Goal: Task Accomplishment & Management: Manage account settings

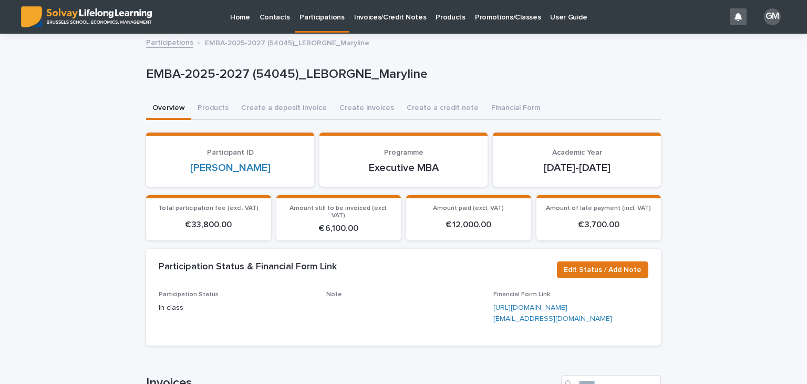
click at [310, 22] on link "Participations" at bounding box center [322, 15] width 55 height 31
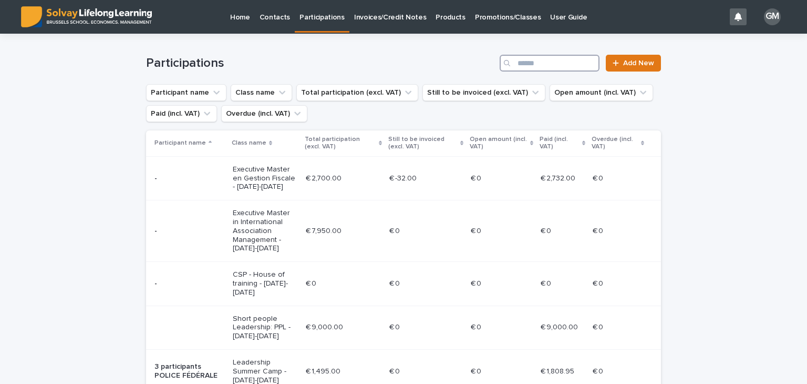
click at [540, 67] on input "Search" at bounding box center [550, 63] width 100 height 17
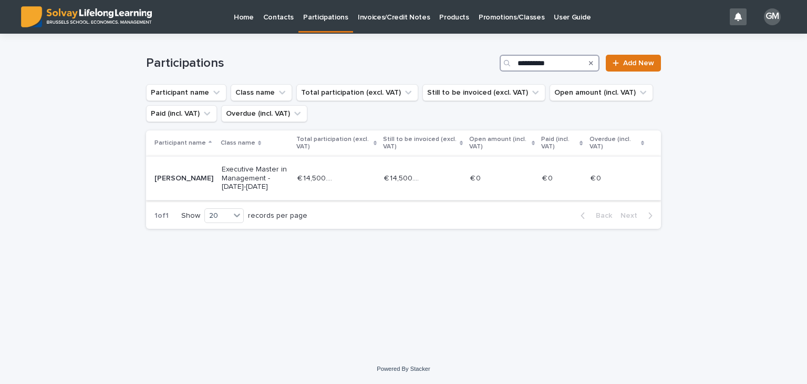
type input "**********"
click at [302, 171] on td "€ 14,500.00 € 14,500.00" at bounding box center [336, 178] width 87 height 44
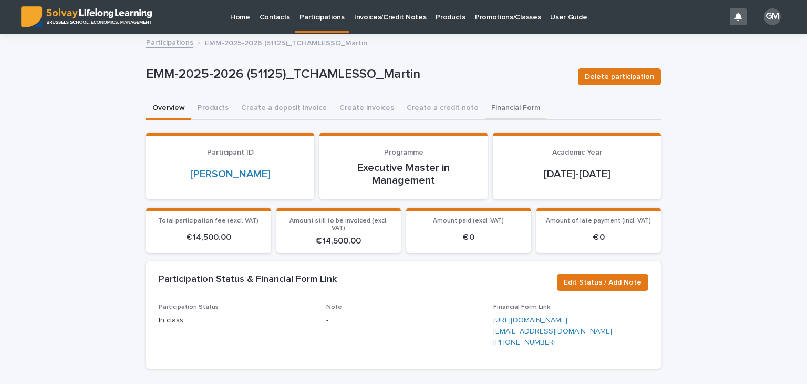
click at [494, 99] on button "Financial Form" at bounding box center [515, 109] width 61 height 22
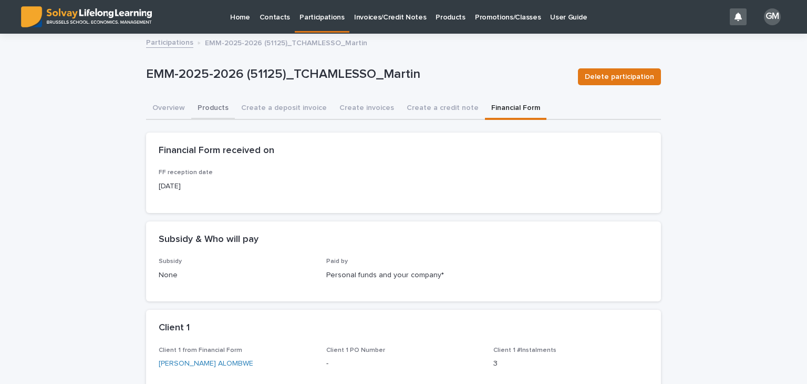
click at [216, 108] on button "Products" at bounding box center [213, 109] width 44 height 22
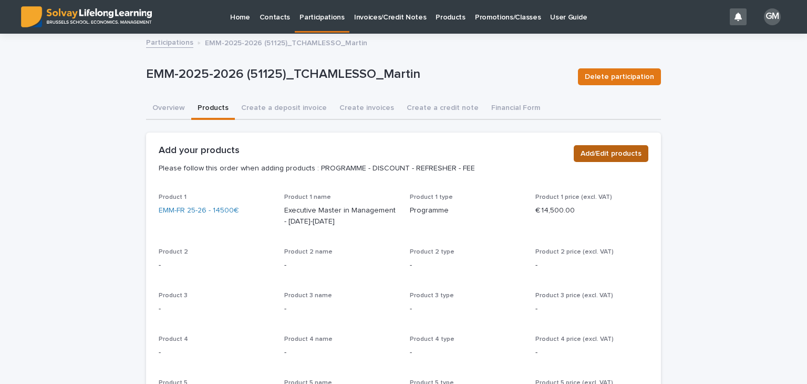
click at [611, 157] on span "Add/Edit products" at bounding box center [611, 153] width 61 height 11
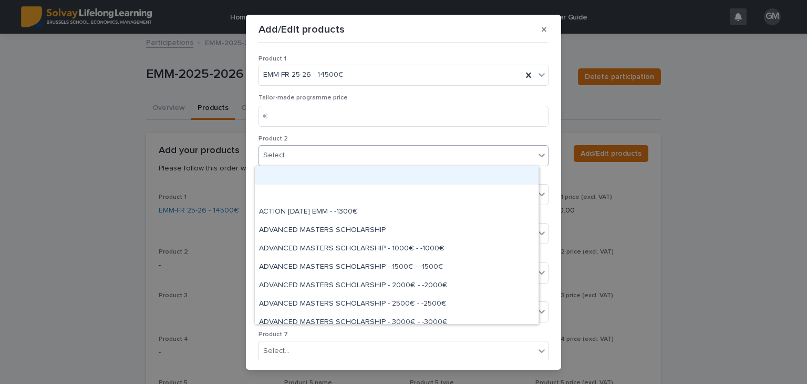
click at [319, 156] on div "Select..." at bounding box center [397, 155] width 276 height 17
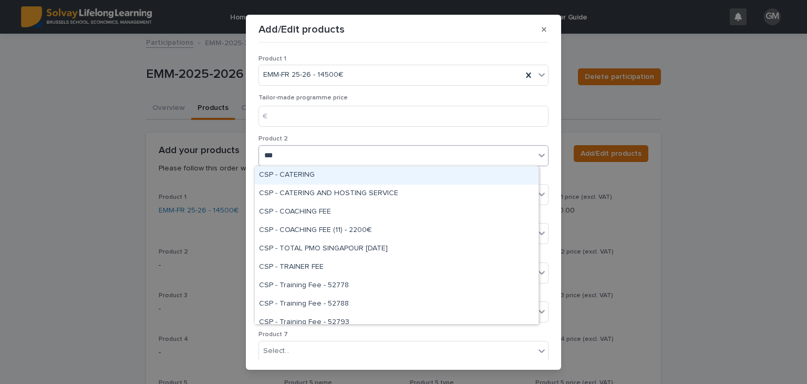
type input "****"
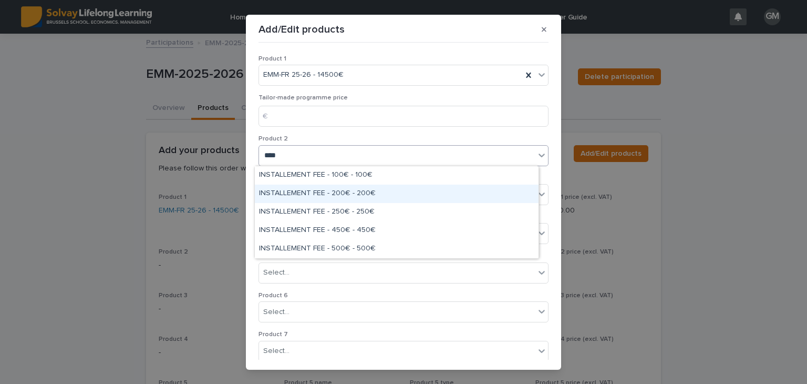
click at [341, 193] on div "INSTALLEMENT FEE - 200€ - 200€" at bounding box center [397, 193] width 284 height 18
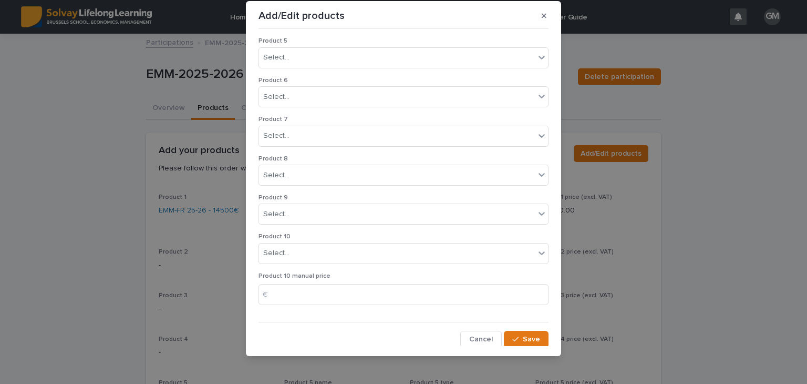
scroll to position [17, 0]
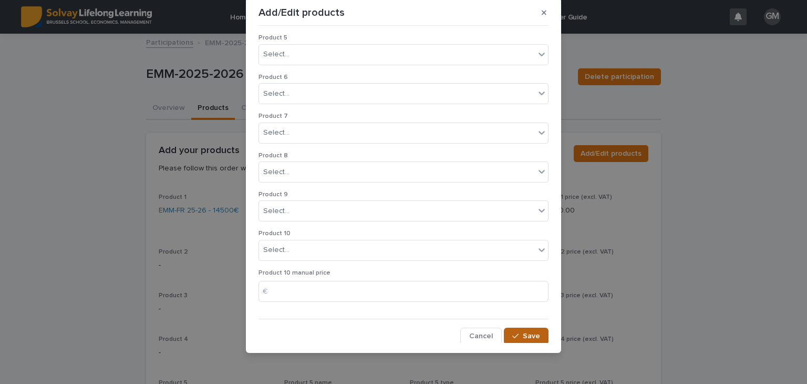
click at [521, 337] on button "Save" at bounding box center [526, 335] width 45 height 17
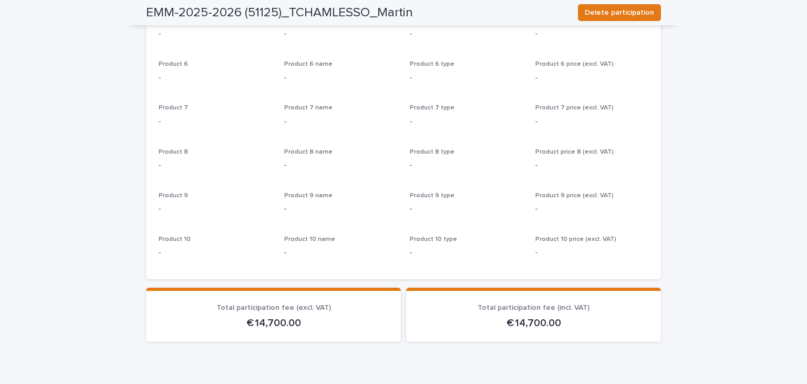
scroll to position [421, 0]
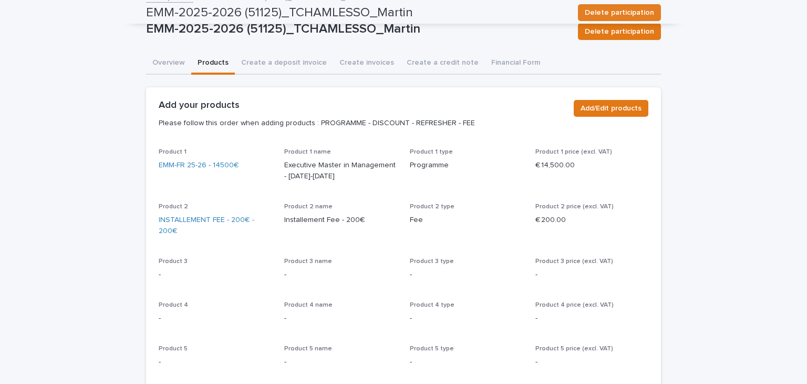
scroll to position [0, 0]
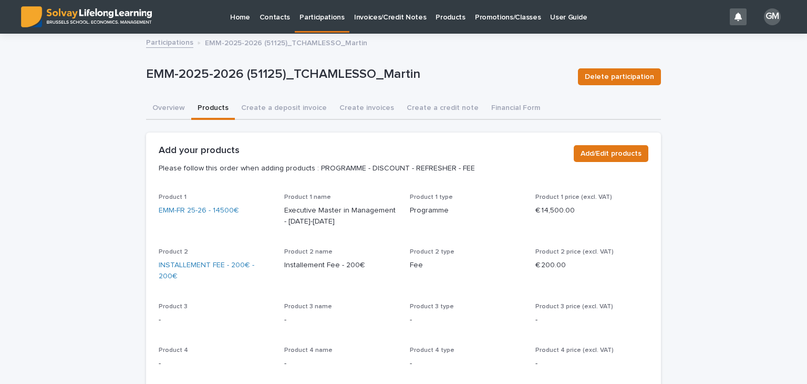
click at [359, 111] on button "Create invoices" at bounding box center [366, 109] width 67 height 22
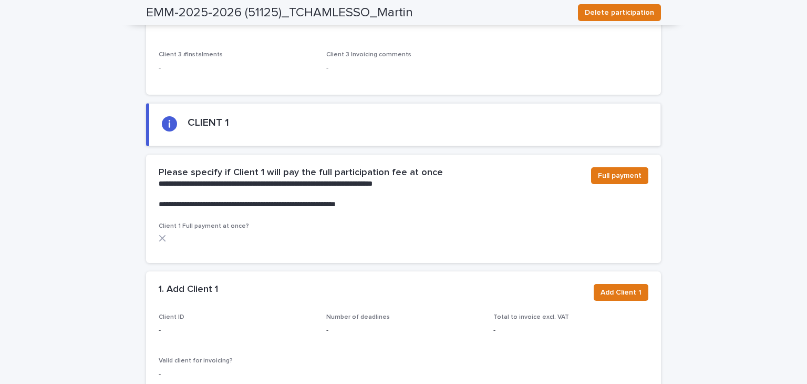
scroll to position [630, 0]
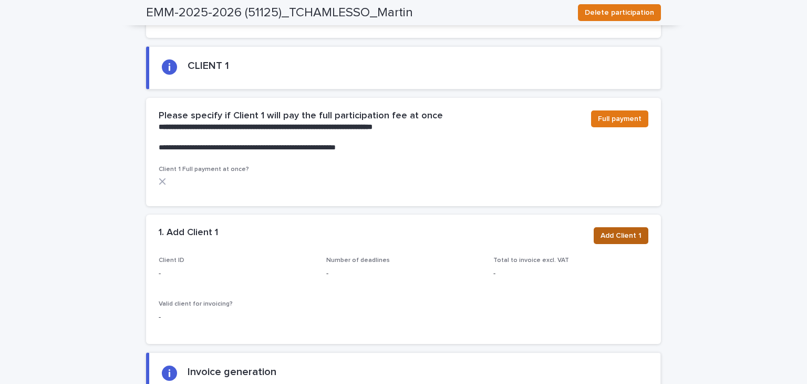
click at [618, 233] on span "Add Client 1" at bounding box center [620, 235] width 41 height 11
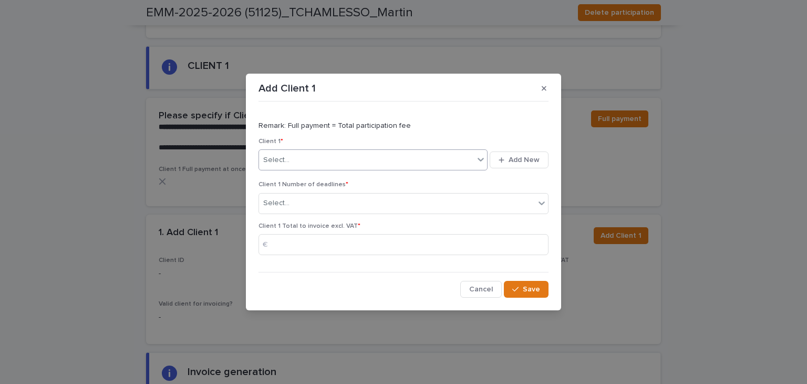
click at [359, 157] on div "Select..." at bounding box center [366, 159] width 215 height 17
click at [542, 91] on icon "button" at bounding box center [544, 88] width 5 height 7
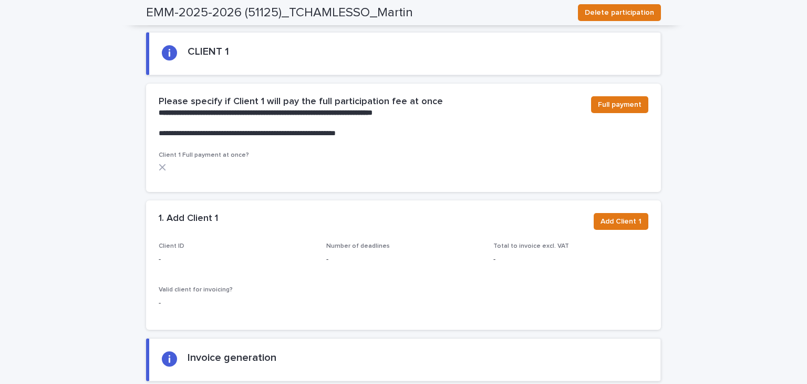
scroll to position [683, 0]
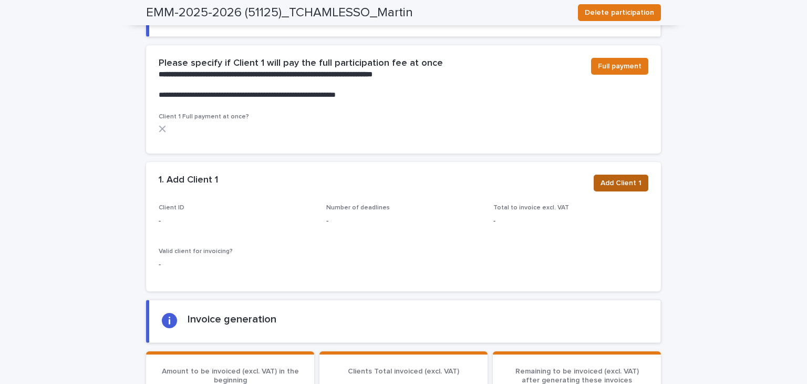
click at [614, 189] on button "Add Client 1" at bounding box center [621, 182] width 55 height 17
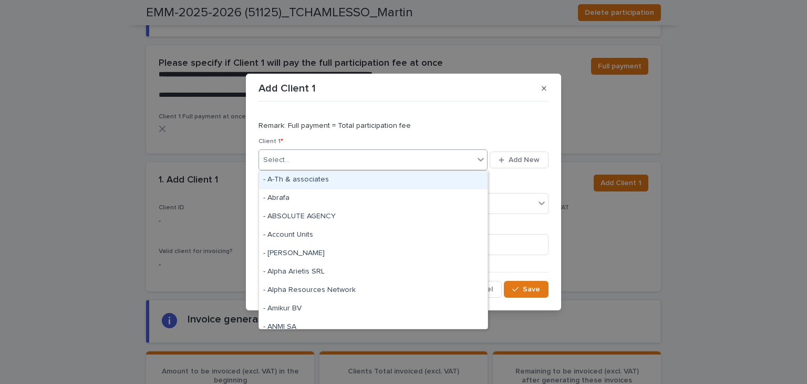
click at [357, 163] on div "Select..." at bounding box center [366, 159] width 215 height 17
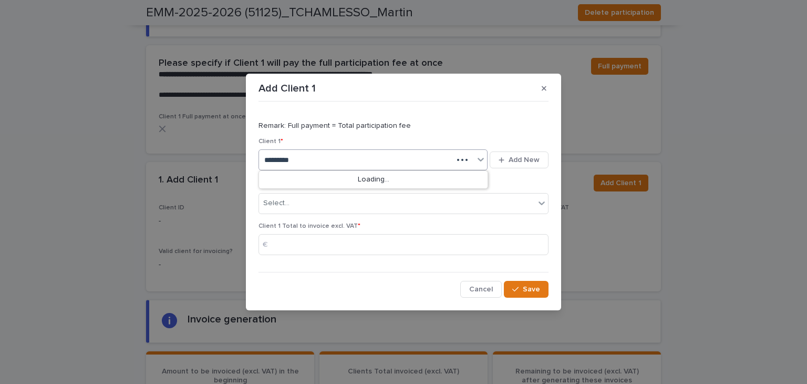
type input "**********"
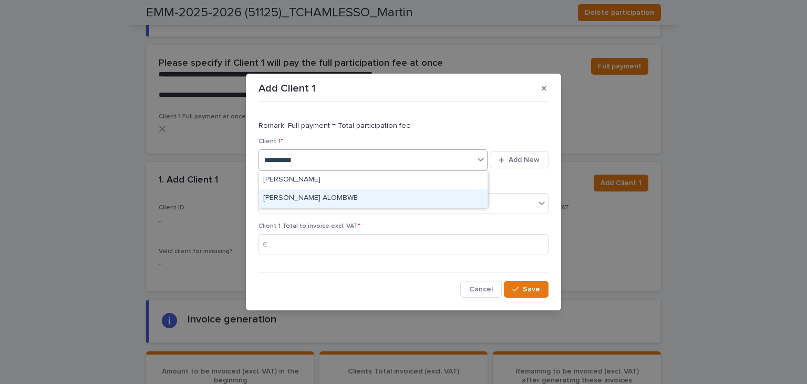
click at [348, 199] on div "[PERSON_NAME] ALOMBWE" at bounding box center [373, 198] width 229 height 18
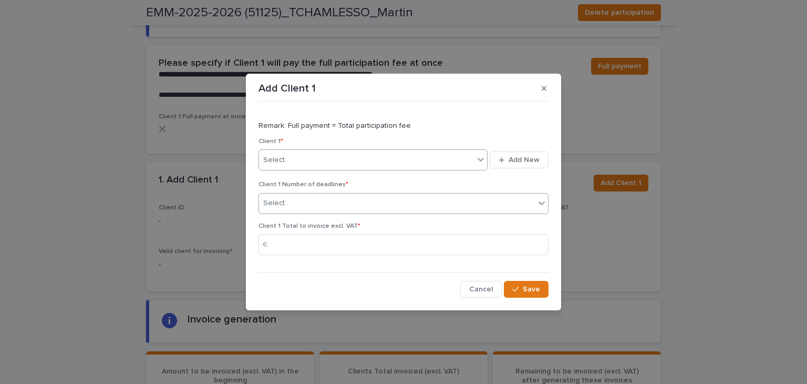
click at [332, 202] on div "Select..." at bounding box center [397, 202] width 276 height 17
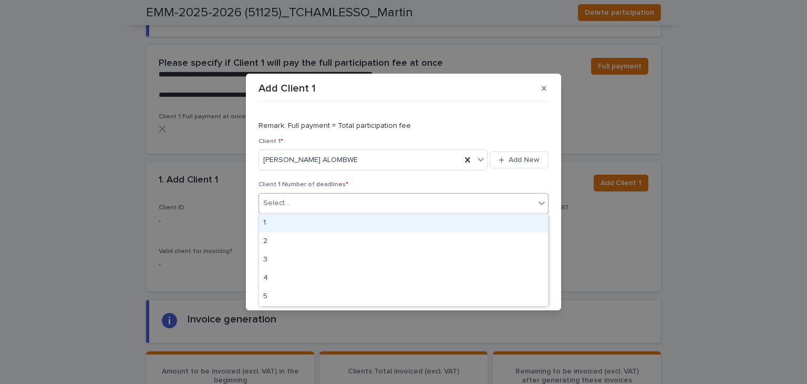
click at [275, 228] on div "1" at bounding box center [403, 223] width 289 height 18
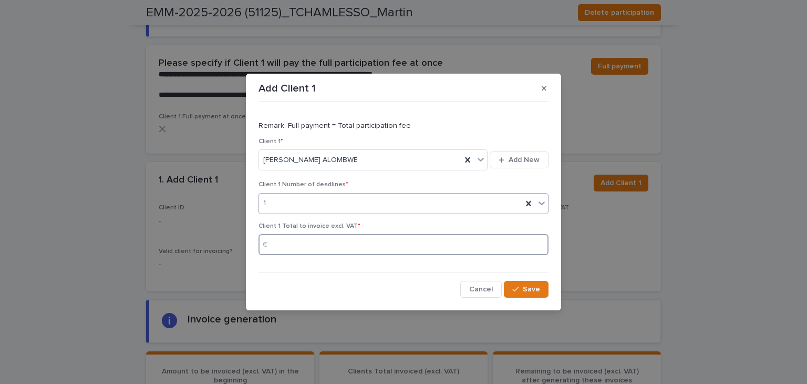
click at [280, 239] on input at bounding box center [403, 244] width 290 height 21
type input "****"
click at [534, 293] on button "Save" at bounding box center [526, 289] width 45 height 17
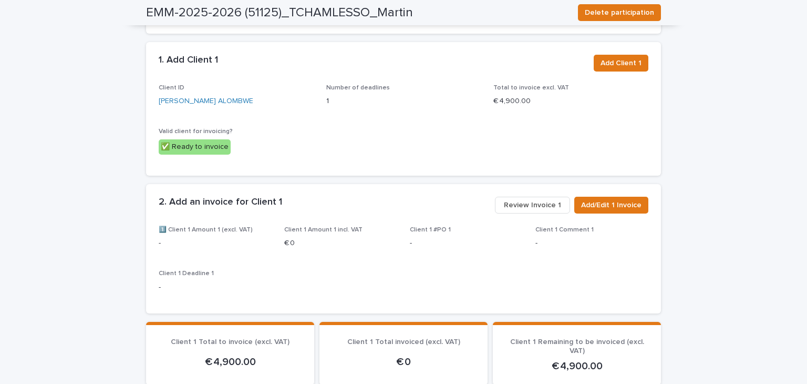
scroll to position [841, 0]
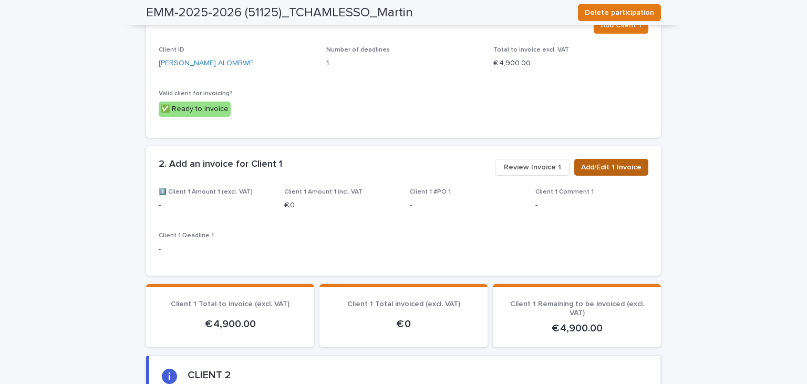
click at [611, 167] on span "Add/Edit 1 Invoice" at bounding box center [611, 167] width 60 height 11
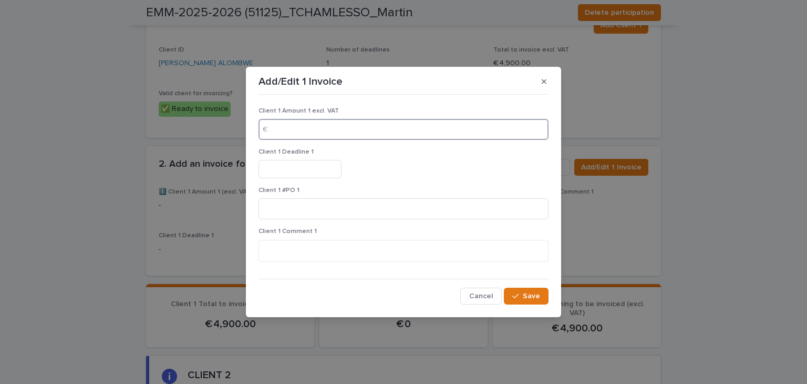
click at [391, 126] on input at bounding box center [403, 129] width 290 height 21
type input "****"
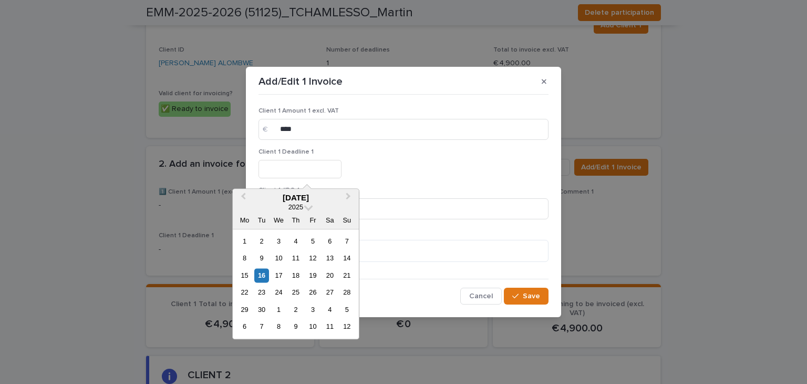
click at [336, 173] on input "text" at bounding box center [299, 169] width 83 height 18
click at [316, 291] on div "26" at bounding box center [313, 292] width 14 height 14
type input "*********"
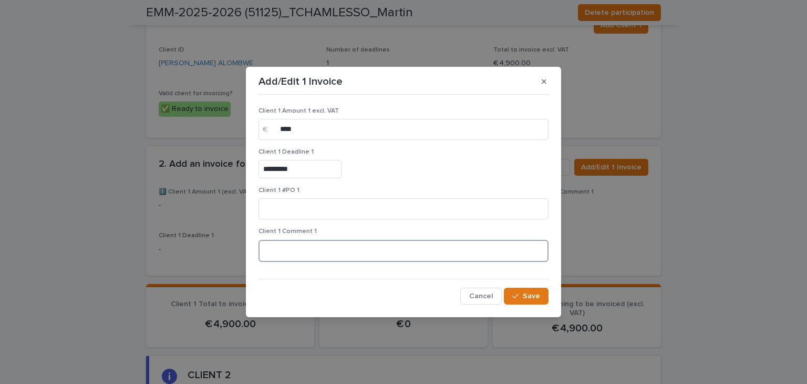
click at [286, 254] on textarea at bounding box center [403, 251] width 290 height 23
type textarea "*"
type textarea "**********"
click at [526, 297] on span "Save" at bounding box center [531, 295] width 17 height 7
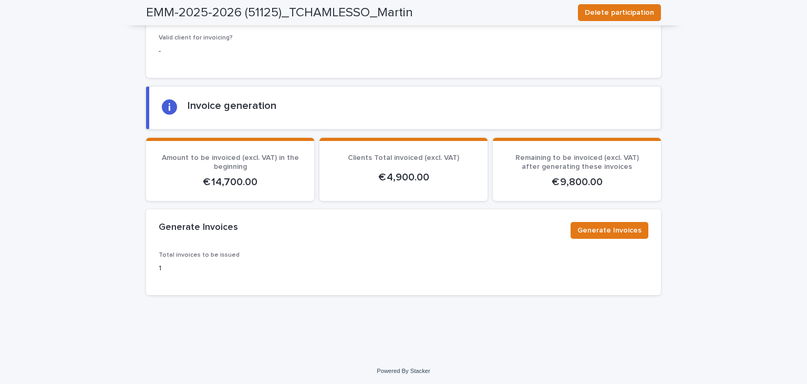
scroll to position [1318, 0]
click at [618, 232] on span "Generate Invoices" at bounding box center [609, 229] width 64 height 11
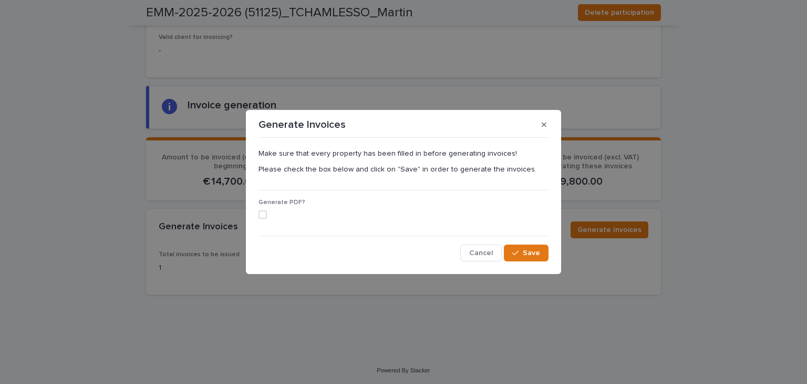
click at [267, 215] on label at bounding box center [403, 214] width 290 height 8
click at [528, 255] on span "Save" at bounding box center [531, 252] width 17 height 7
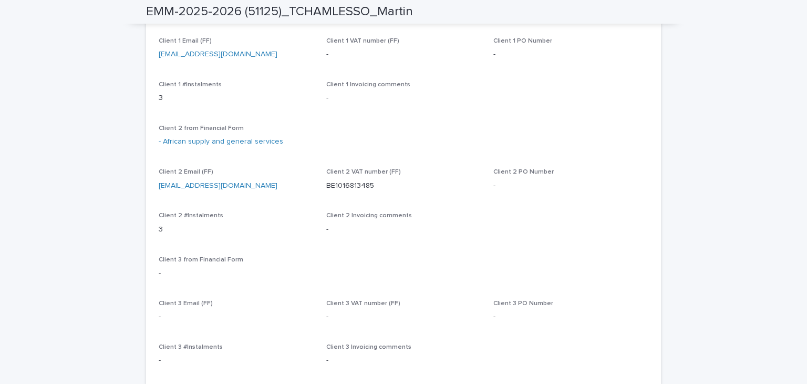
scroll to position [0, 0]
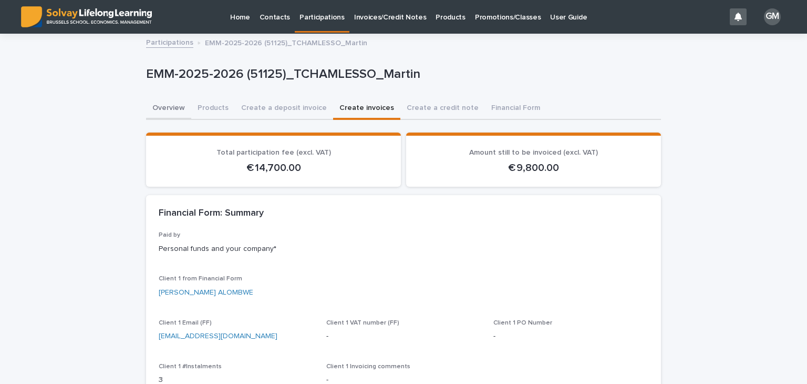
click at [175, 106] on button "Overview" at bounding box center [168, 109] width 45 height 22
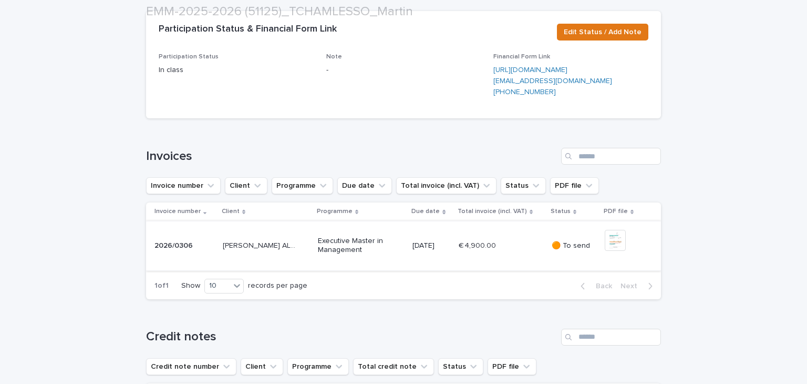
scroll to position [324, 0]
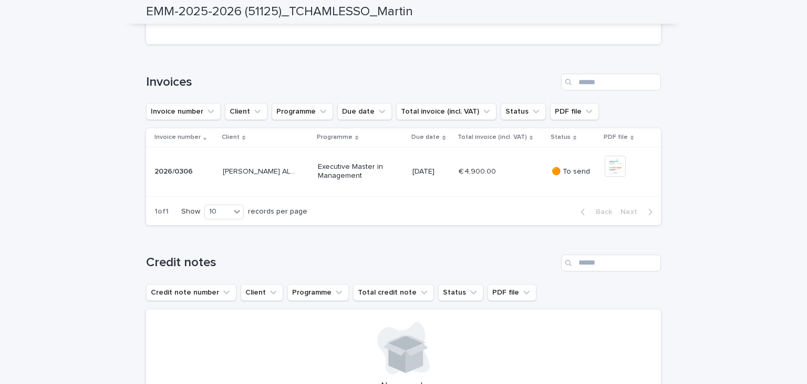
click at [509, 180] on div "€ 4,900.00 € 4,900.00" at bounding box center [501, 171] width 85 height 17
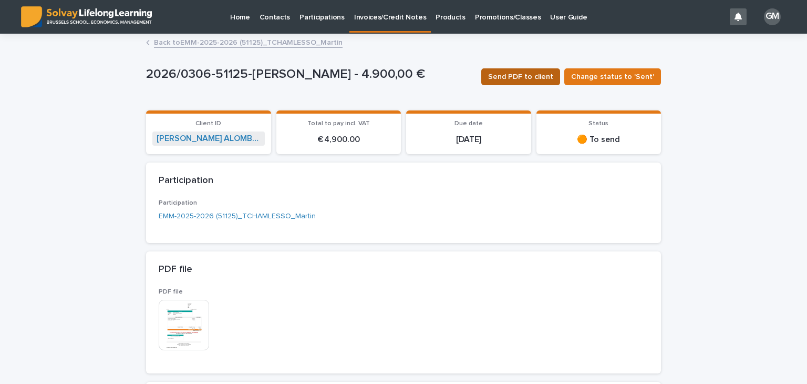
click at [521, 75] on span "Send PDF to client" at bounding box center [520, 76] width 65 height 11
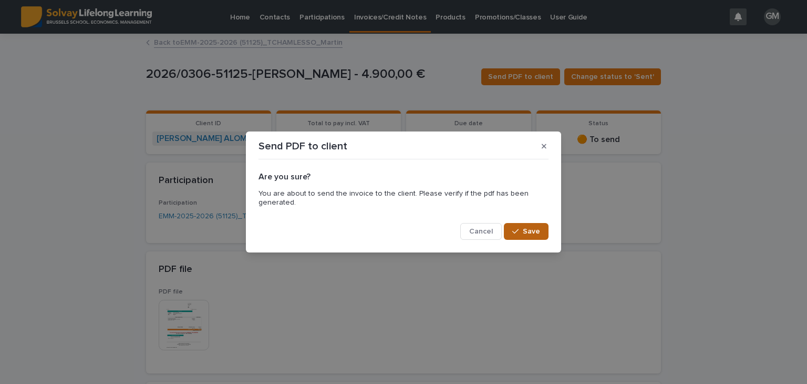
click at [521, 234] on div "button" at bounding box center [517, 230] width 11 height 7
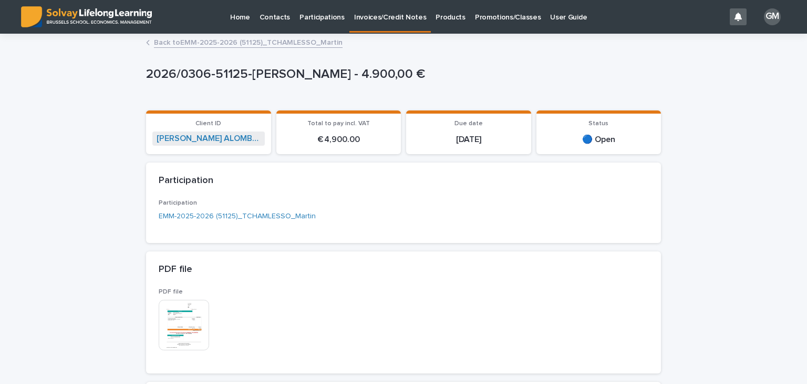
click at [213, 46] on link "Back to EMM-2025-2026 (51125)_TCHAMLESSO_Martin" at bounding box center [248, 42] width 189 height 12
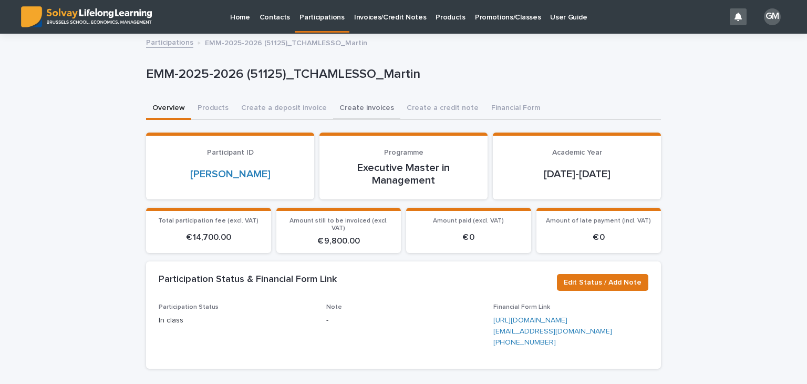
click at [376, 112] on button "Create invoices" at bounding box center [366, 109] width 67 height 22
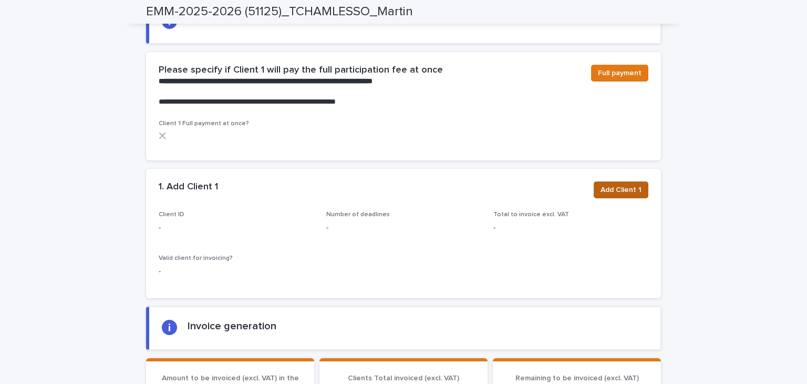
scroll to position [683, 0]
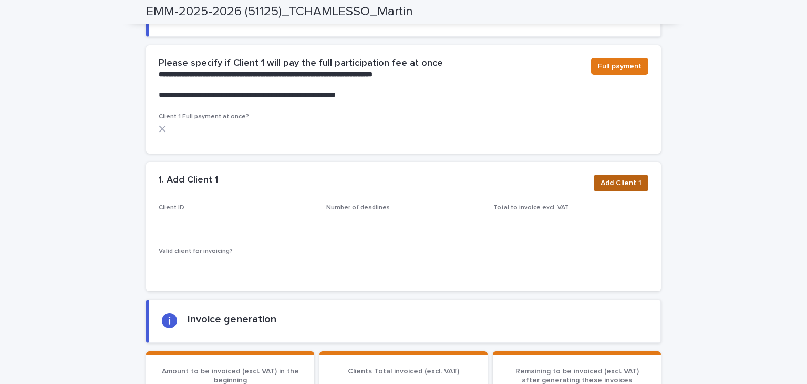
click at [603, 182] on span "Add Client 1" at bounding box center [620, 183] width 41 height 11
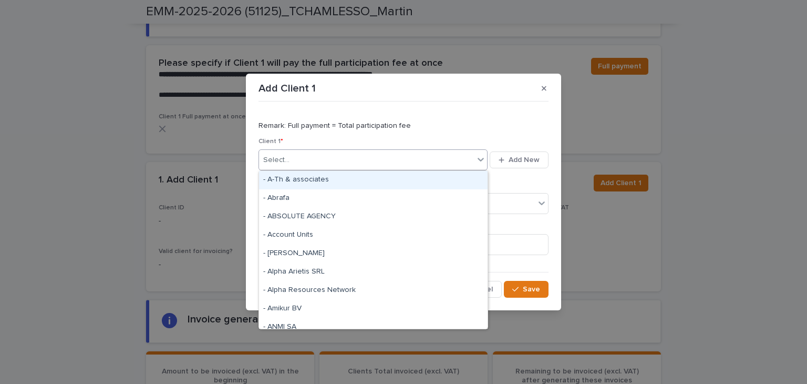
click at [292, 156] on div "Select..." at bounding box center [366, 159] width 215 height 17
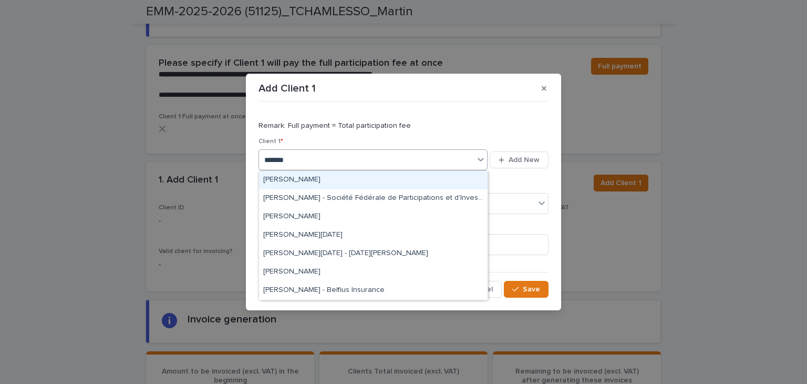
type input "********"
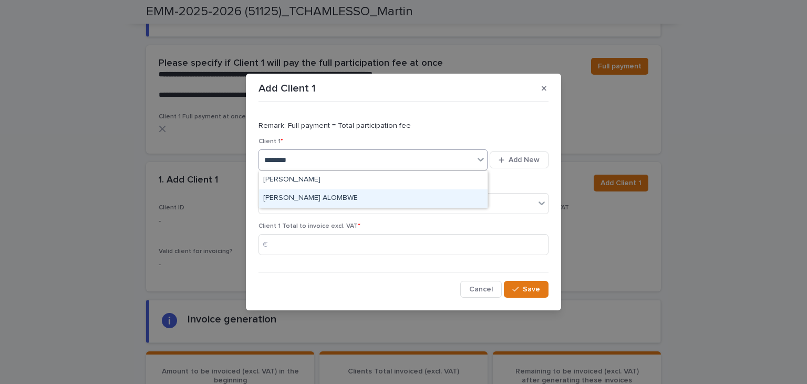
click at [293, 201] on div "[PERSON_NAME] ALOMBWE" at bounding box center [373, 198] width 229 height 18
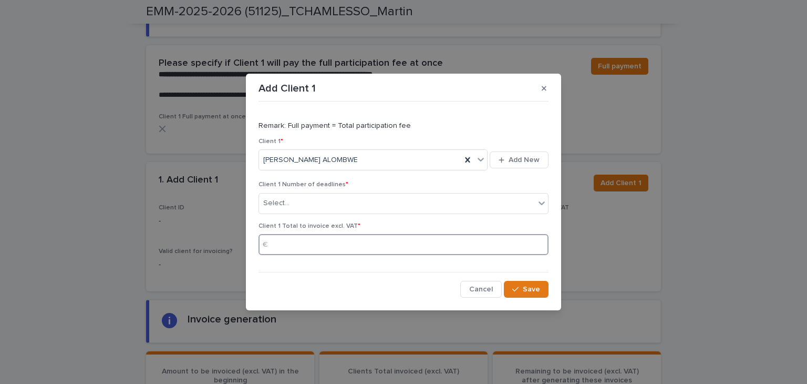
click at [298, 240] on input at bounding box center [403, 244] width 290 height 21
type input "****"
click at [300, 211] on div "Select..." at bounding box center [397, 202] width 276 height 17
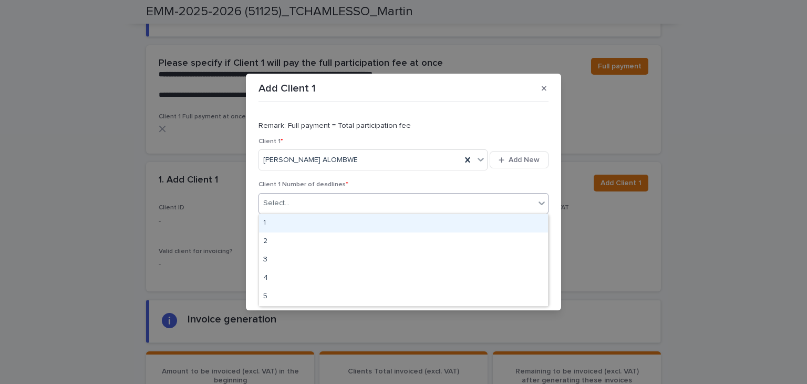
click at [292, 228] on div "1" at bounding box center [403, 223] width 289 height 18
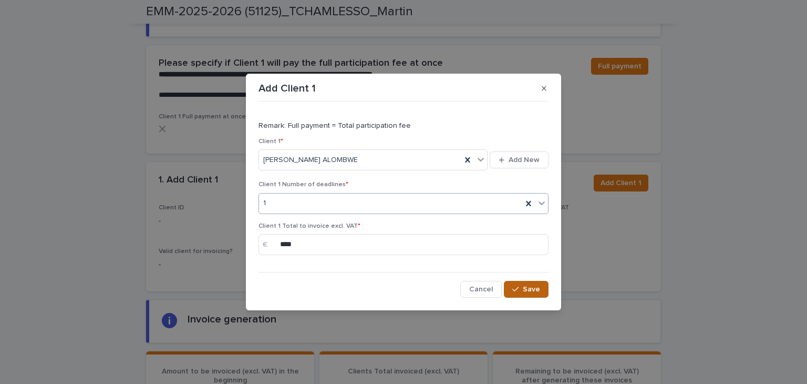
click at [527, 288] on span "Save" at bounding box center [531, 288] width 17 height 7
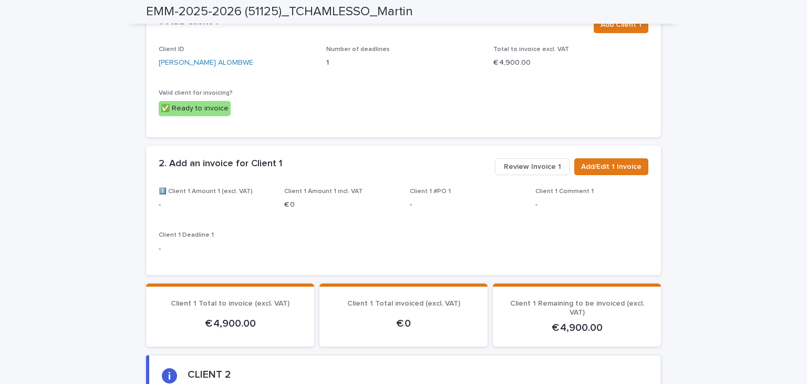
scroll to position [841, 0]
click at [613, 171] on span "Add/Edit 1 Invoice" at bounding box center [611, 167] width 60 height 11
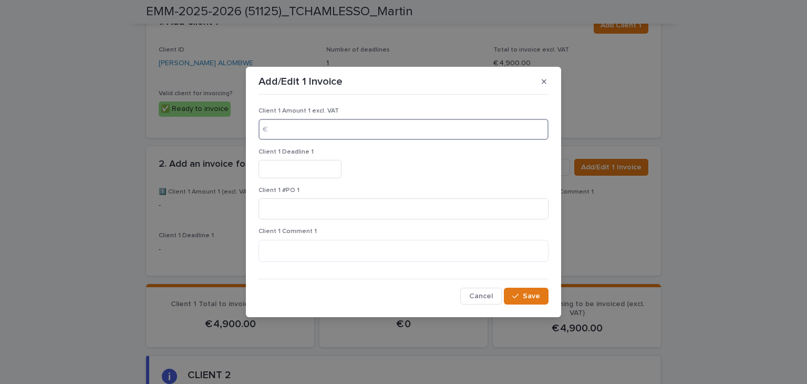
click at [291, 130] on input at bounding box center [403, 129] width 290 height 21
type input "****"
click at [286, 163] on input "text" at bounding box center [299, 169] width 83 height 18
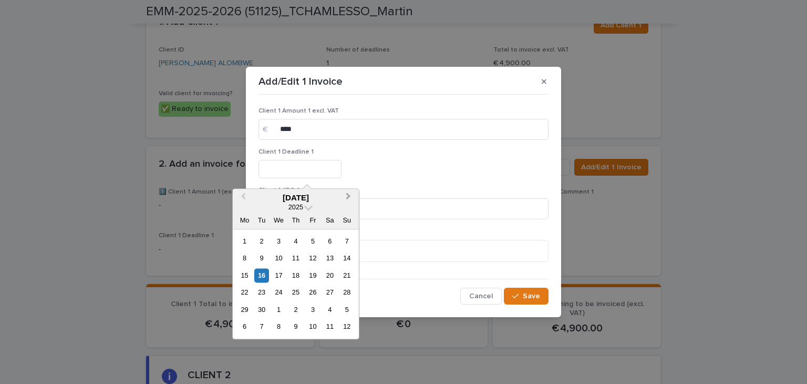
click at [349, 199] on button "Next Month" at bounding box center [349, 198] width 17 height 17
click at [347, 201] on button "Next Month" at bounding box center [349, 198] width 17 height 17
click at [347, 199] on button "Next Month" at bounding box center [349, 198] width 17 height 17
click at [351, 200] on button "Next Month" at bounding box center [349, 198] width 17 height 17
click at [298, 241] on div "1" at bounding box center [295, 241] width 14 height 14
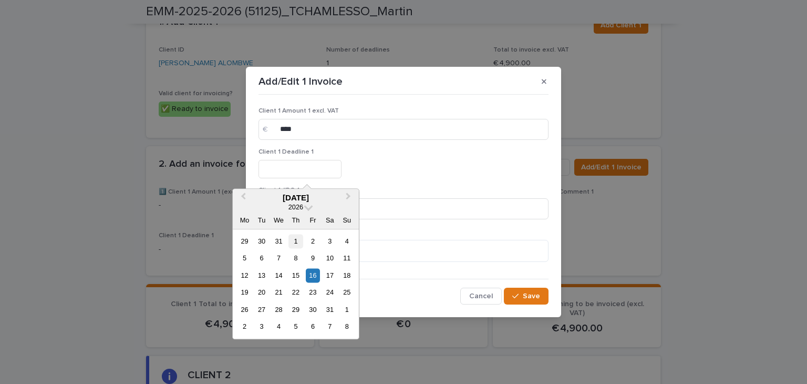
type input "********"
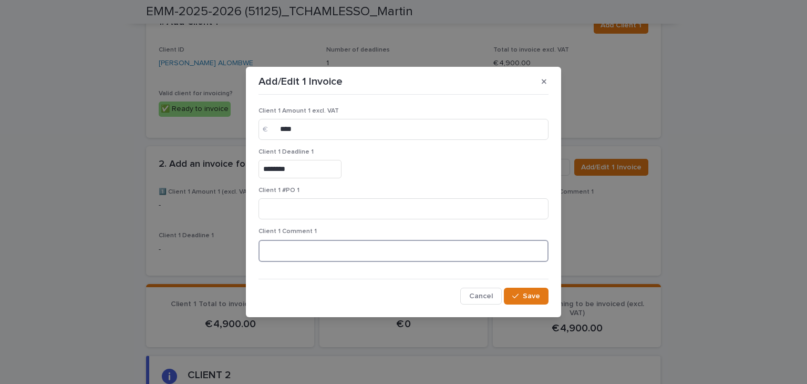
click at [290, 248] on textarea at bounding box center [403, 251] width 290 height 23
type textarea "**********"
click at [531, 300] on button "Save" at bounding box center [526, 295] width 45 height 17
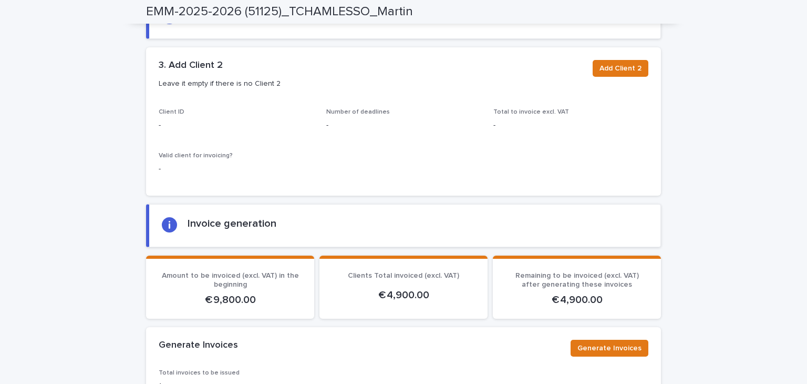
scroll to position [1313, 0]
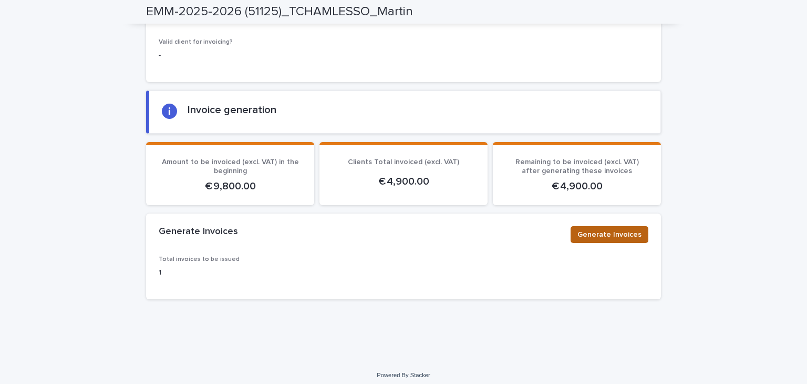
click at [618, 232] on span "Generate Invoices" at bounding box center [609, 234] width 64 height 11
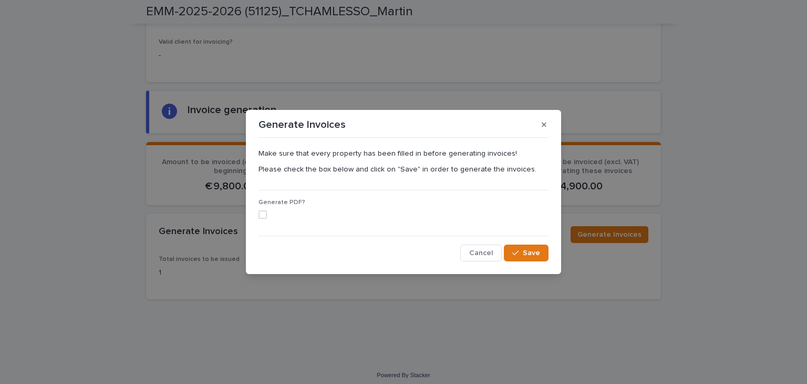
click at [264, 217] on span at bounding box center [262, 214] width 8 height 8
click at [522, 248] on button "Save" at bounding box center [526, 252] width 45 height 17
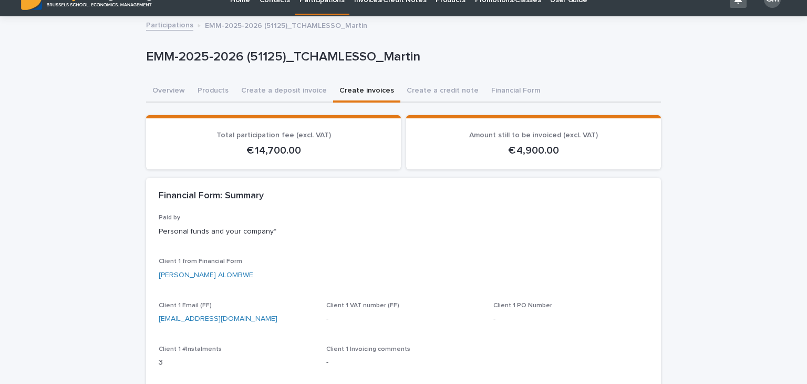
scroll to position [0, 0]
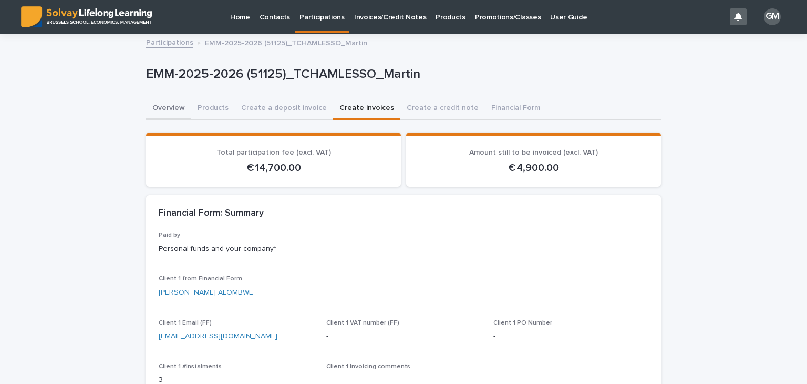
click at [156, 101] on button "Overview" at bounding box center [168, 109] width 45 height 22
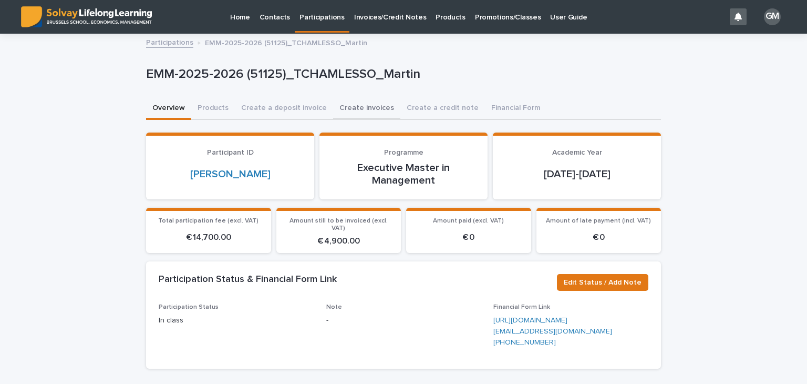
click at [342, 110] on button "Create invoices" at bounding box center [366, 109] width 67 height 22
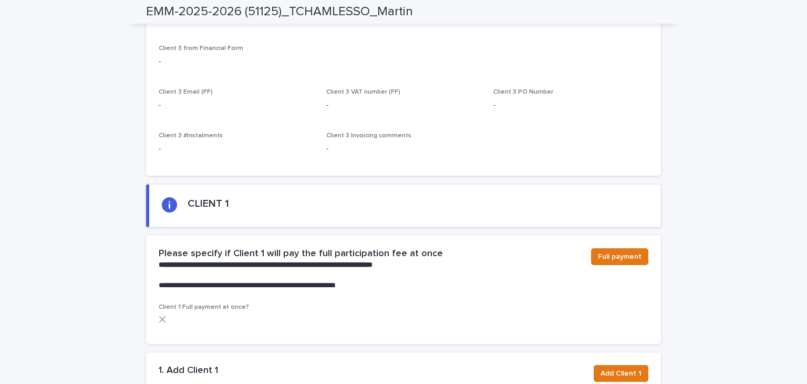
scroll to position [578, 0]
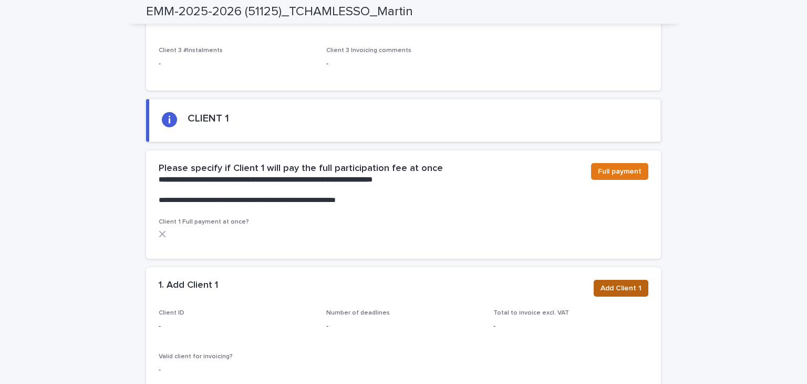
click at [617, 286] on span "Add Client 1" at bounding box center [620, 288] width 41 height 11
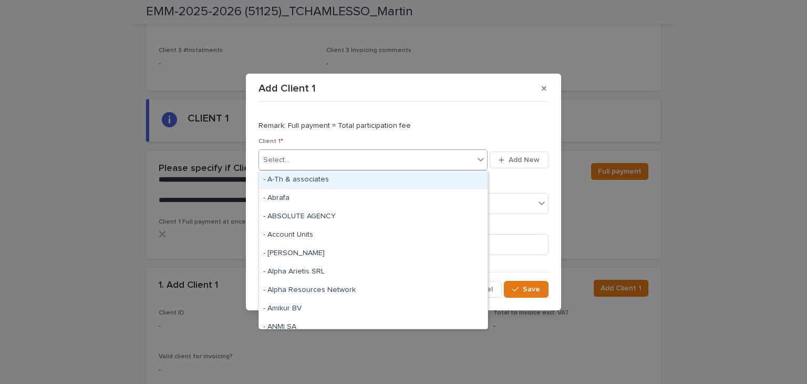
click at [379, 167] on div "Select..." at bounding box center [366, 159] width 215 height 17
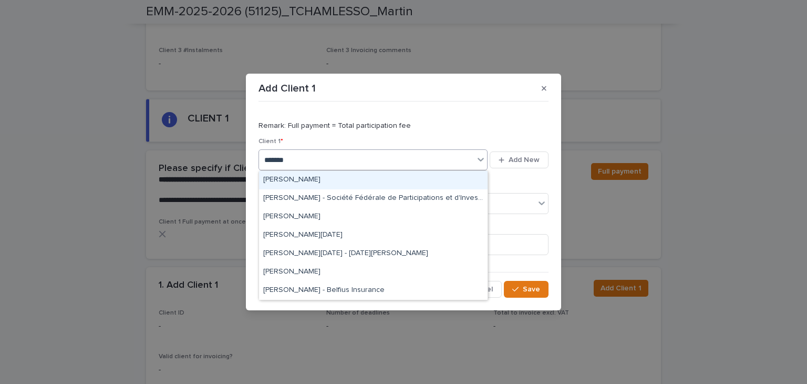
type input "********"
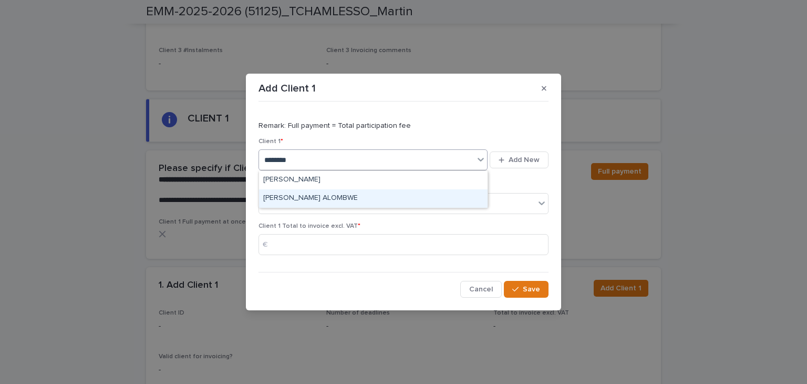
click at [345, 199] on div "[PERSON_NAME] ALOMBWE" at bounding box center [373, 198] width 229 height 18
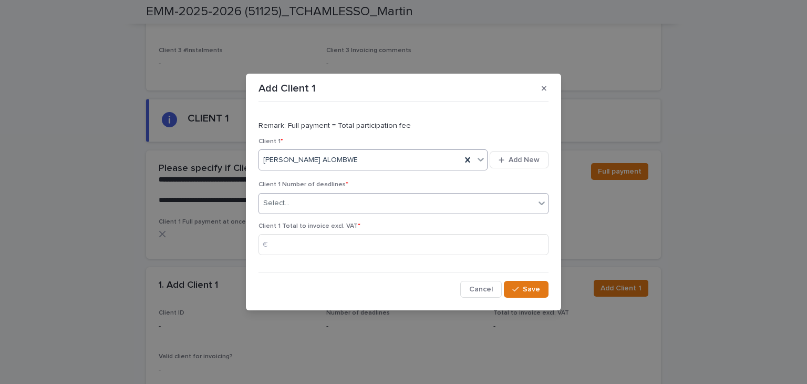
click at [327, 201] on div "Select..." at bounding box center [397, 202] width 276 height 17
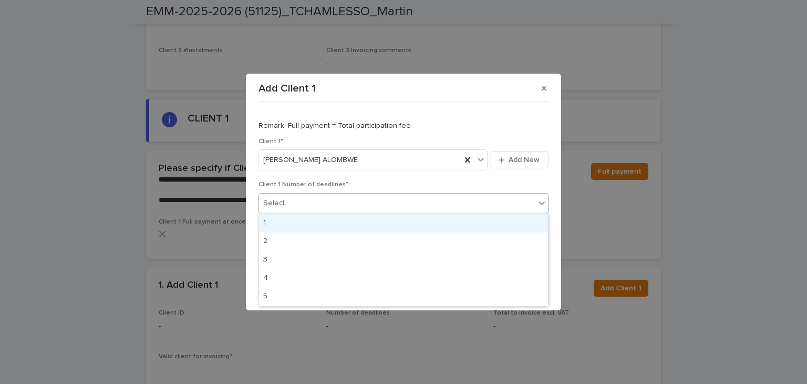
click at [475, 106] on div "Remark: Full payment = Total participation fee Client 1 * [PERSON_NAME] ALOMBWE…" at bounding box center [403, 202] width 290 height 192
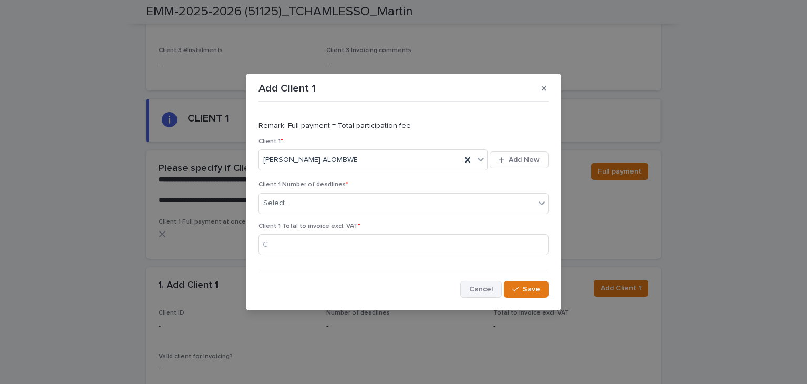
click at [482, 285] on span "Cancel" at bounding box center [481, 288] width 24 height 7
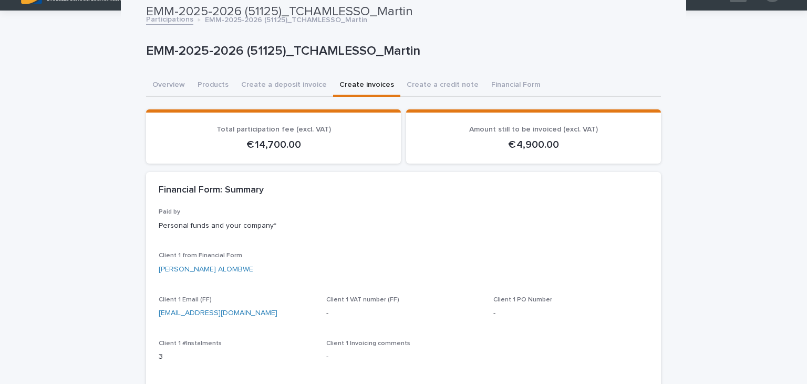
scroll to position [0, 0]
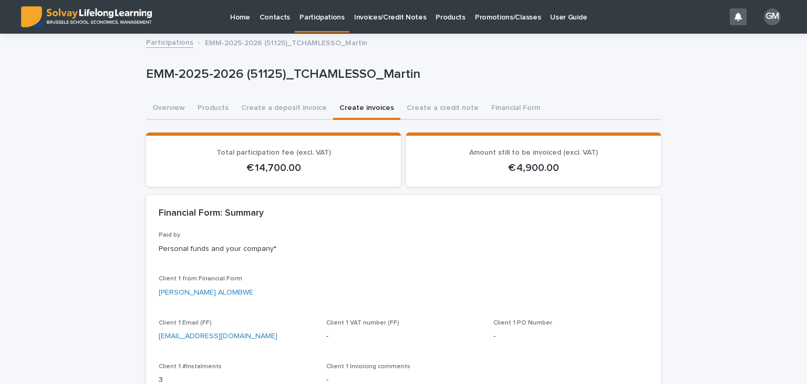
click at [485, 13] on p "Promotions/Classes" at bounding box center [508, 11] width 66 height 22
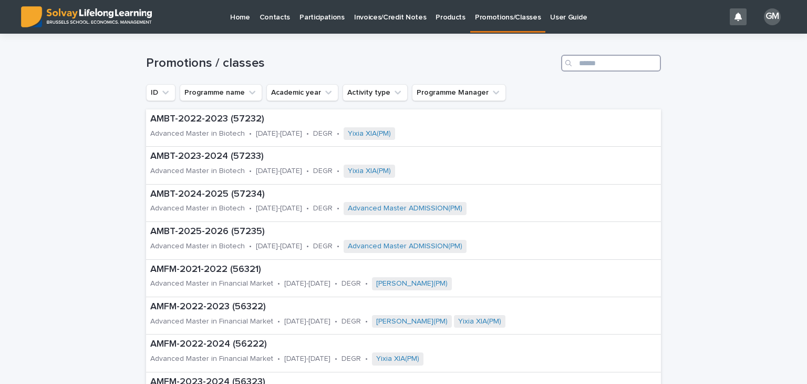
click at [587, 66] on input "Search" at bounding box center [611, 63] width 100 height 17
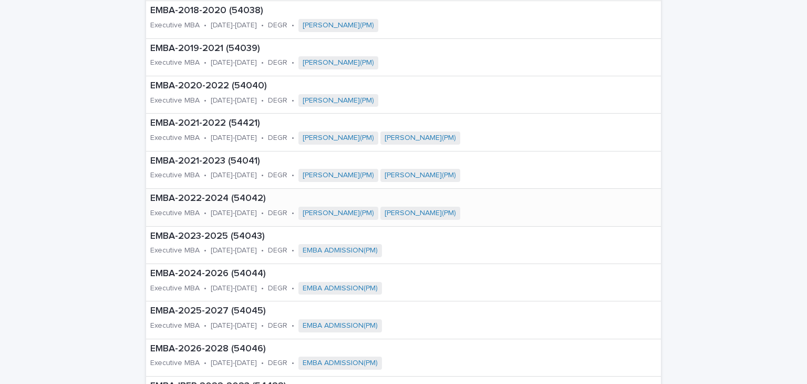
scroll to position [315, 0]
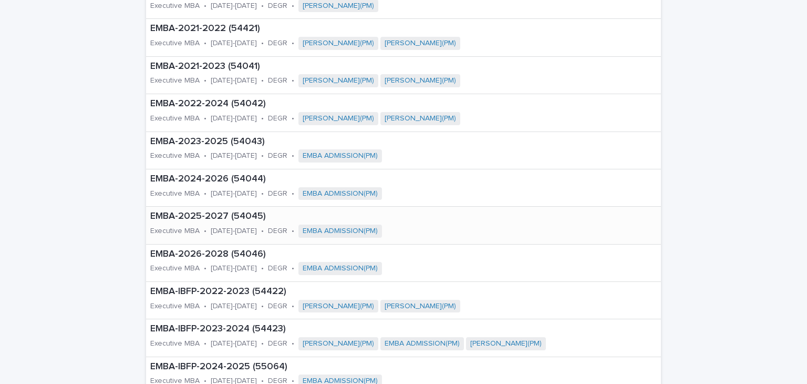
type input "****"
click at [212, 220] on p "EMBA-2025-2027 (54045)" at bounding box center [324, 217] width 349 height 12
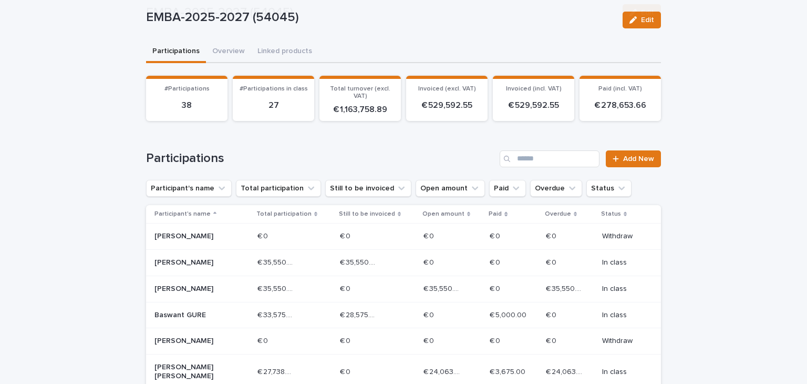
scroll to position [158, 0]
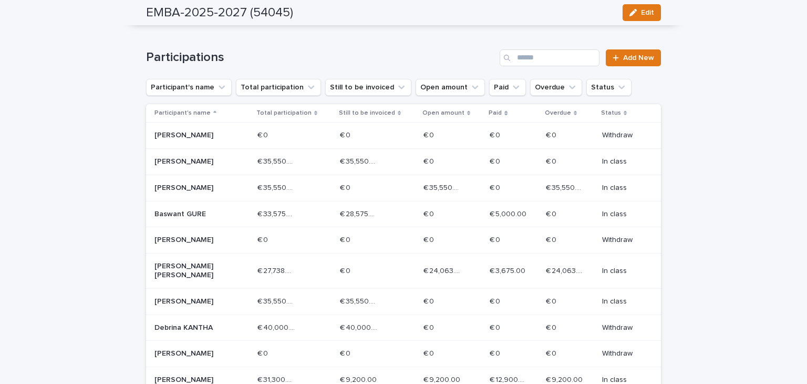
click at [571, 160] on p at bounding box center [564, 161] width 37 height 9
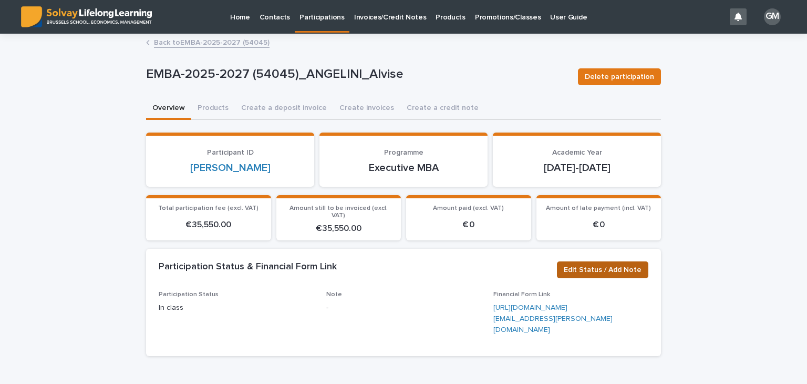
click at [590, 264] on span "Edit Status / Add Note" at bounding box center [603, 269] width 78 height 11
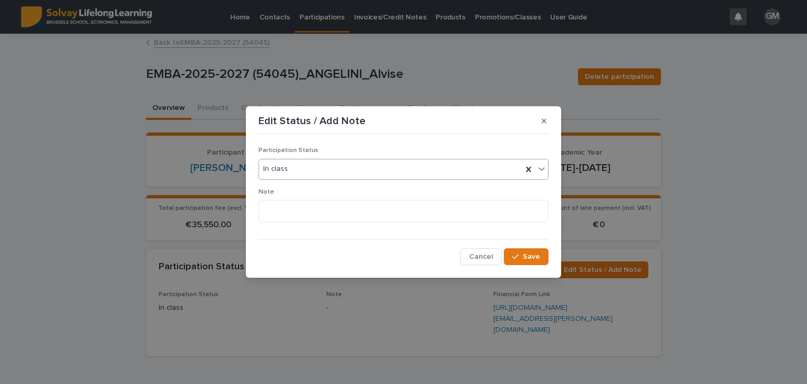
click at [536, 164] on div at bounding box center [541, 168] width 13 height 19
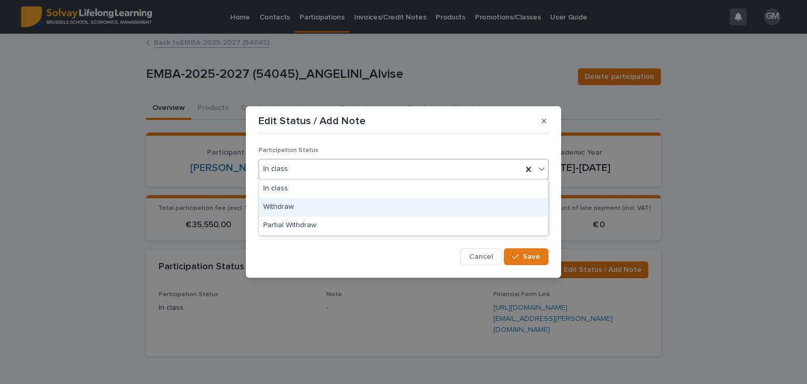
click at [445, 205] on div "Withdraw" at bounding box center [403, 207] width 289 height 18
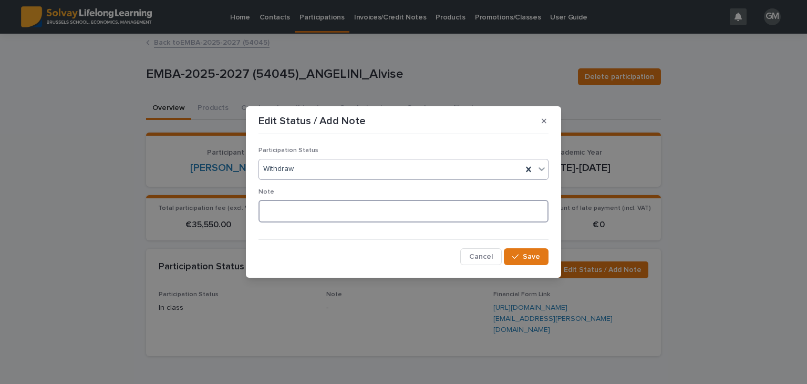
click at [376, 217] on textarea at bounding box center [403, 211] width 290 height 23
click at [332, 212] on textarea "**********" at bounding box center [403, 211] width 290 height 23
type textarea "**********"
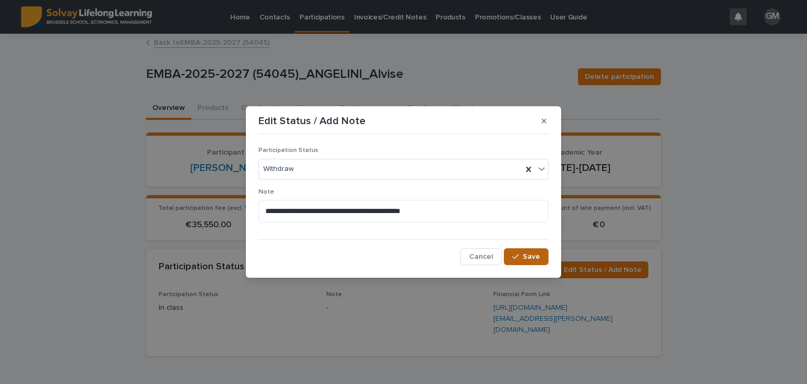
click at [521, 253] on div "button" at bounding box center [517, 256] width 11 height 7
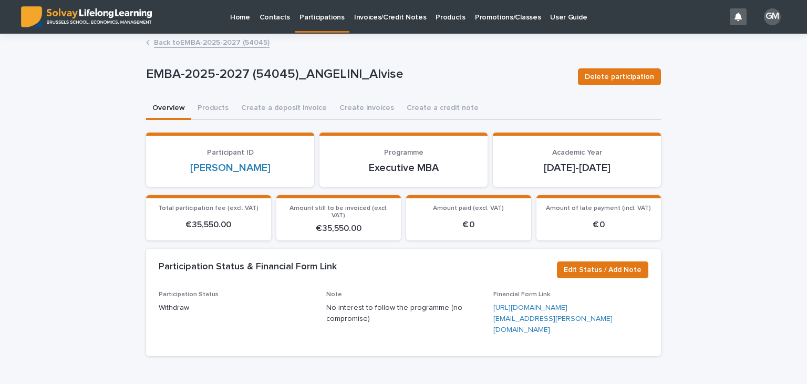
click at [198, 45] on link "Back to EMBA-2025-2027 (54045)" at bounding box center [212, 42] width 116 height 12
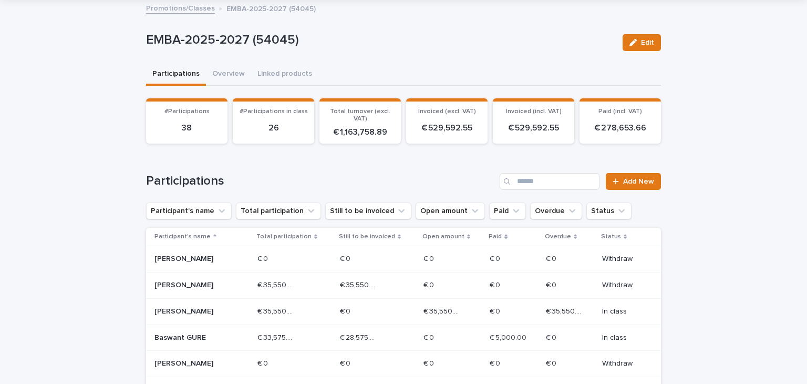
scroll to position [105, 0]
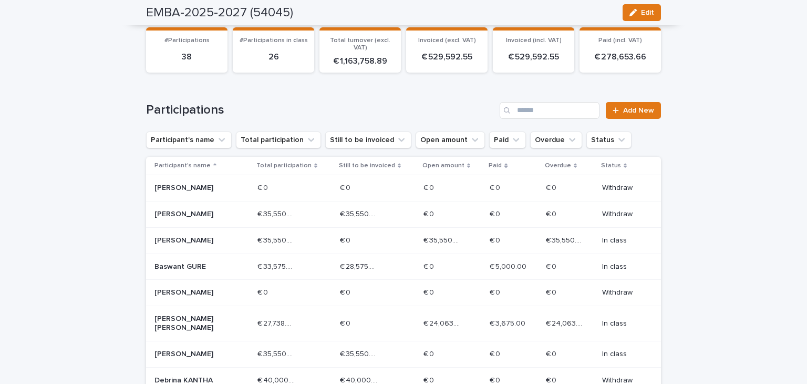
click at [626, 239] on p "In class" at bounding box center [623, 240] width 42 height 9
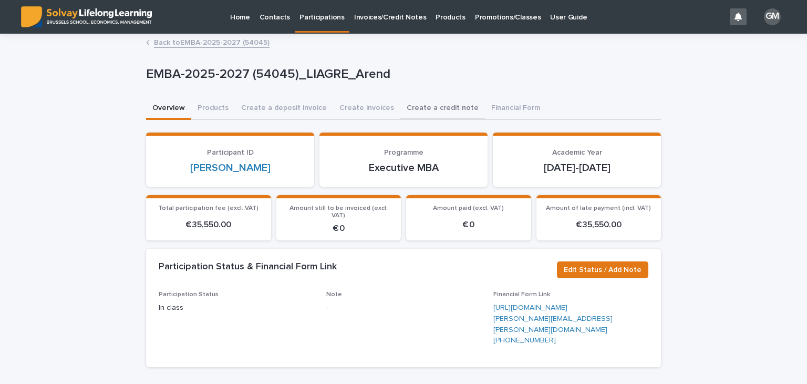
click at [410, 108] on button "Create a credit note" at bounding box center [442, 109] width 85 height 22
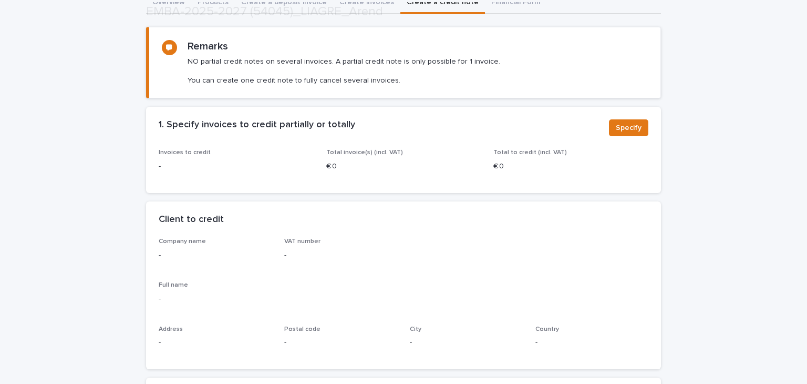
scroll to position [158, 0]
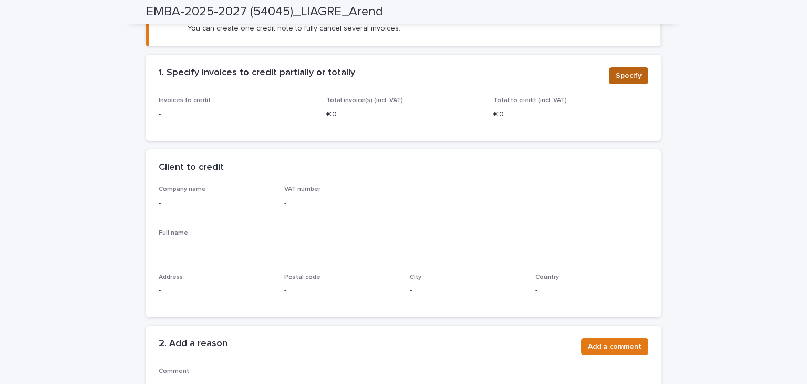
click at [623, 76] on span "Specify" at bounding box center [629, 75] width 26 height 11
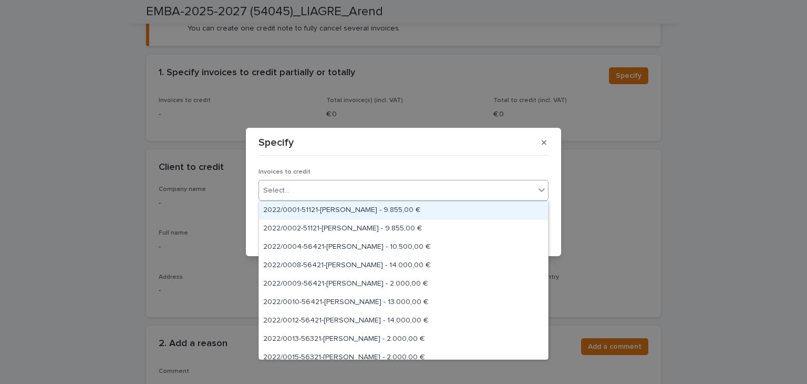
click at [360, 192] on div "Select..." at bounding box center [397, 190] width 276 height 17
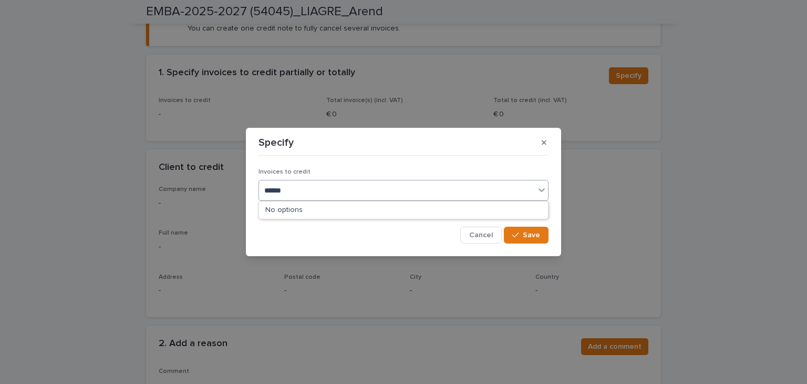
type input "*******"
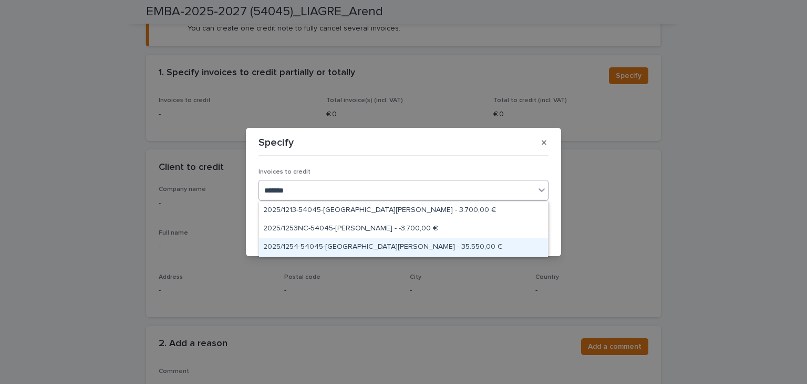
click at [368, 247] on div "2025/1254-54045-[GEOGRAPHIC_DATA][PERSON_NAME] - 35.550,00 €" at bounding box center [403, 247] width 289 height 18
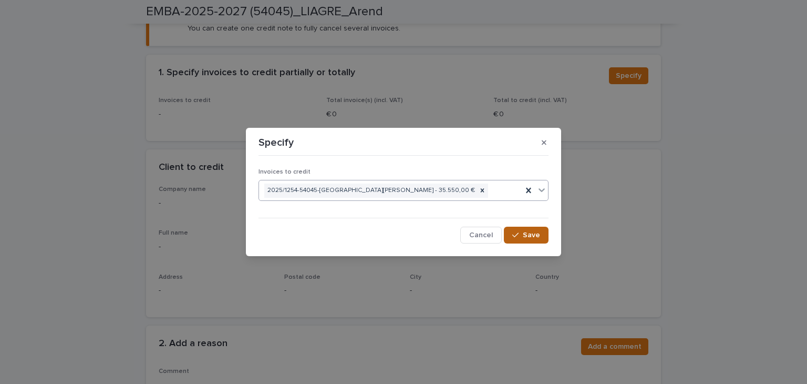
click at [541, 232] on button "Save" at bounding box center [526, 234] width 45 height 17
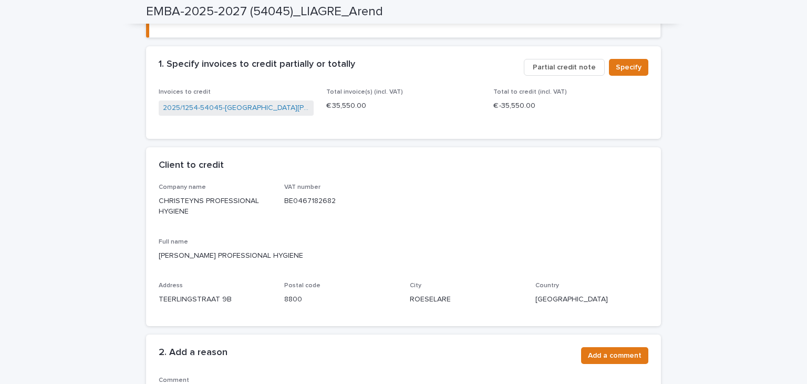
scroll to position [376, 0]
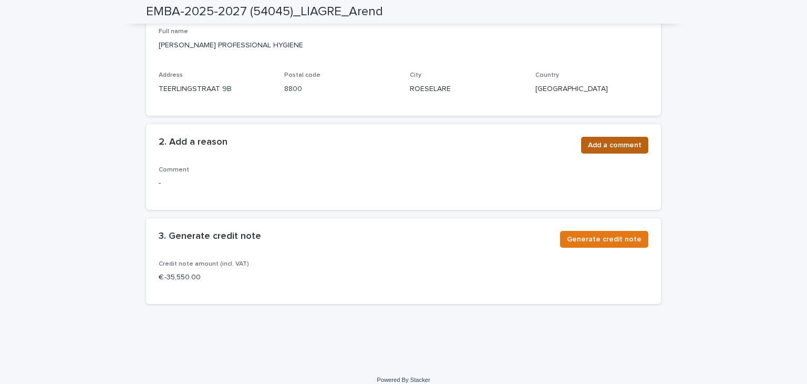
click at [606, 140] on span "Add a comment" at bounding box center [615, 145] width 54 height 11
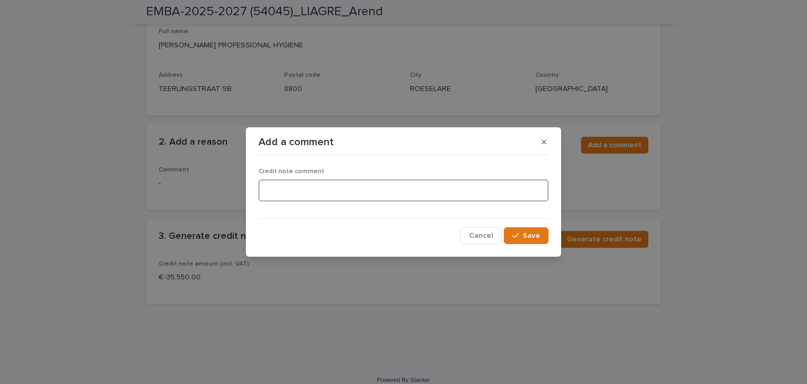
click at [274, 190] on textarea at bounding box center [403, 190] width 290 height 23
type textarea "**********"
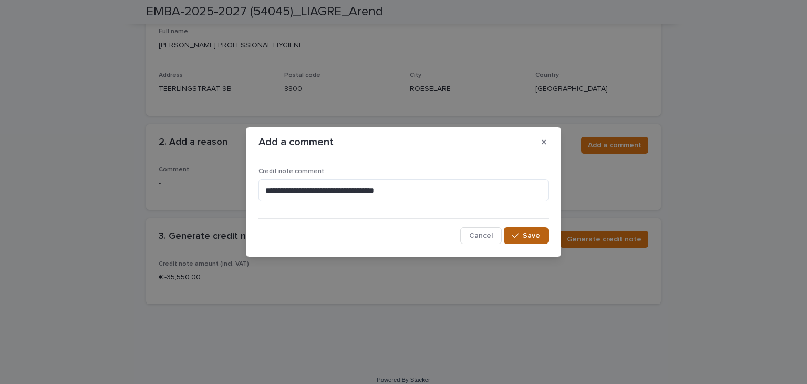
click at [528, 238] on span "Save" at bounding box center [531, 235] width 17 height 7
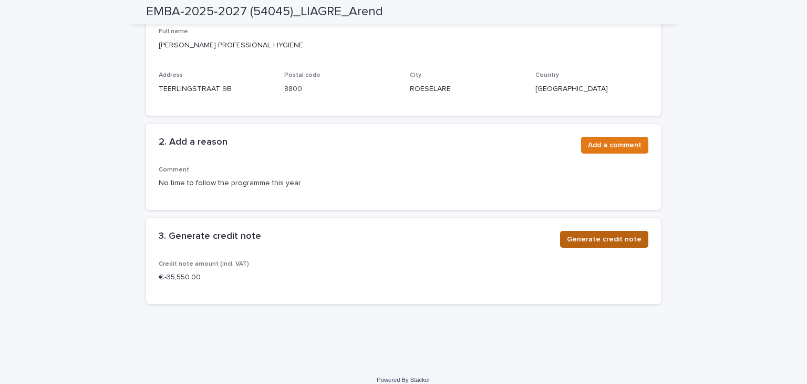
click at [595, 236] on span "Generate credit note" at bounding box center [604, 239] width 75 height 11
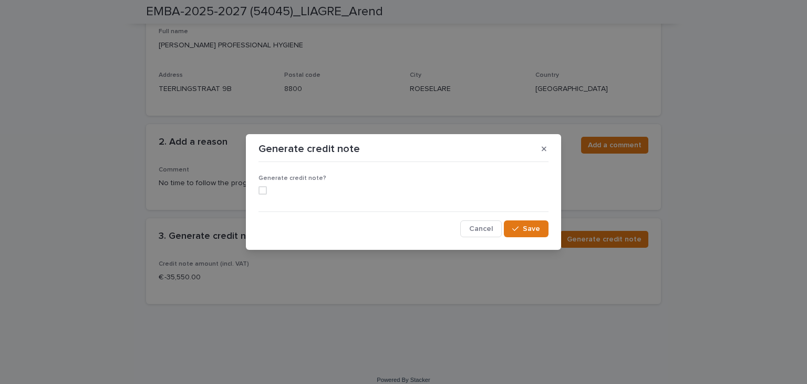
click at [262, 187] on span at bounding box center [262, 190] width 8 height 8
click at [537, 230] on span "Save" at bounding box center [531, 228] width 17 height 7
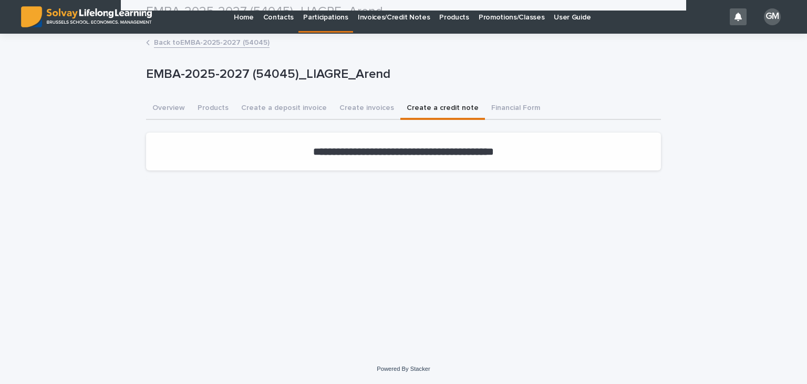
scroll to position [0, 0]
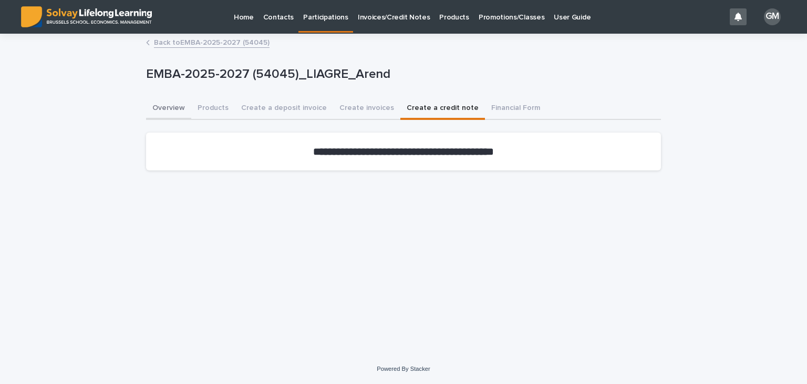
click at [158, 107] on button "Overview" at bounding box center [168, 109] width 45 height 22
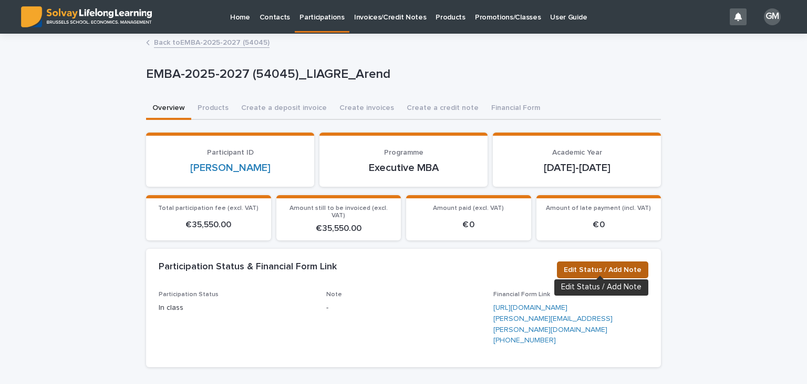
click at [592, 264] on span "Edit Status / Add Note" at bounding box center [603, 269] width 78 height 11
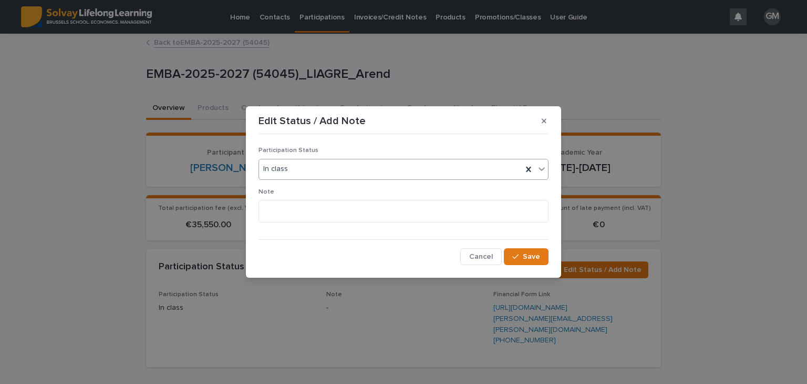
click at [317, 164] on div "In class" at bounding box center [390, 168] width 263 height 17
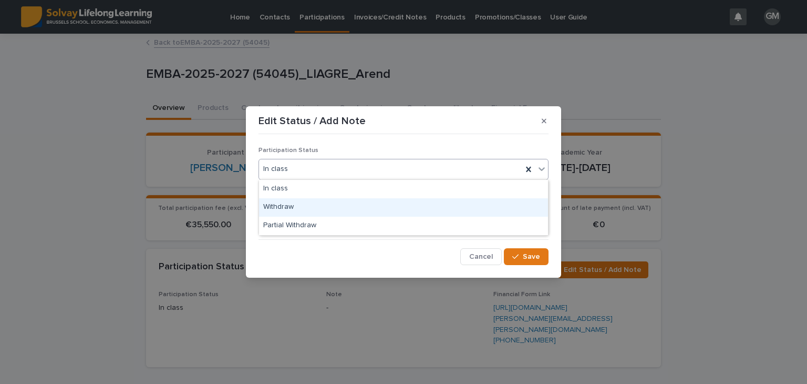
click at [285, 211] on div "Withdraw" at bounding box center [403, 207] width 289 height 18
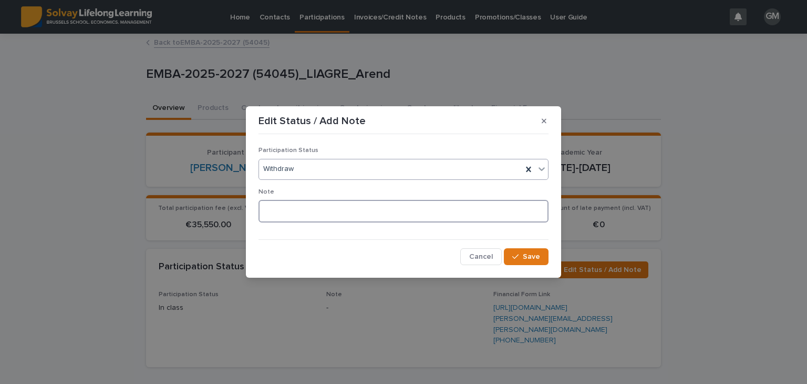
click at [293, 213] on textarea at bounding box center [403, 211] width 290 height 23
type textarea "**********"
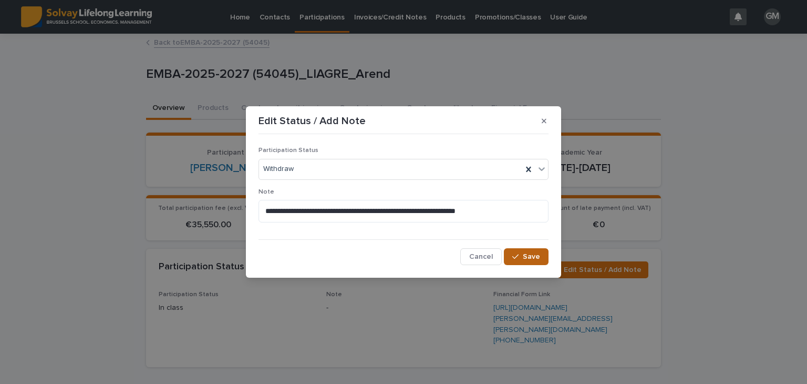
click at [531, 254] on span "Save" at bounding box center [531, 256] width 17 height 7
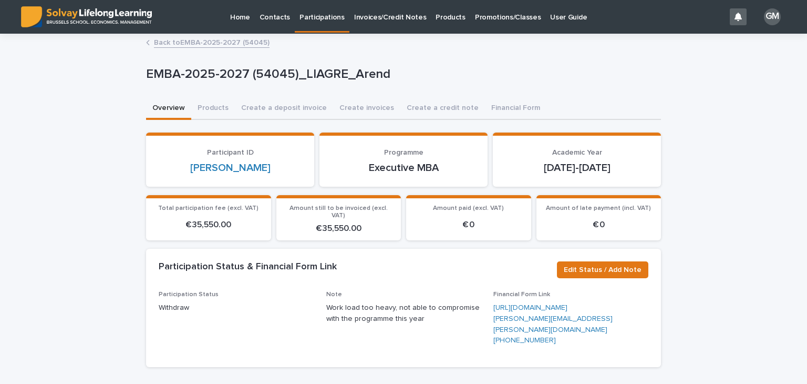
click at [254, 40] on link "Back to EMBA-2025-2027 (54045)" at bounding box center [212, 42] width 116 height 12
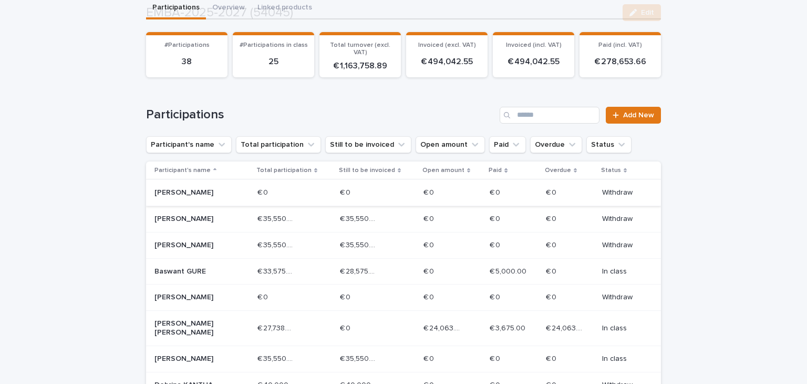
scroll to position [105, 0]
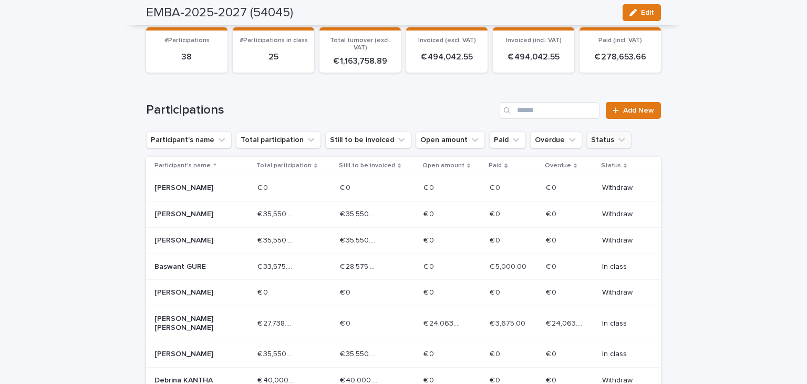
click at [588, 137] on button "Status" at bounding box center [608, 139] width 45 height 17
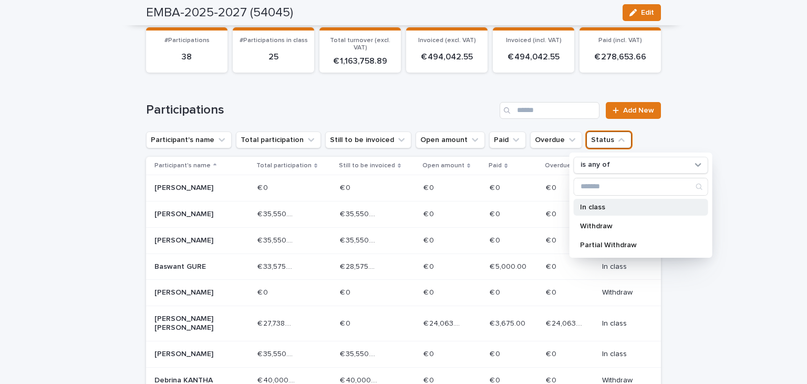
click at [588, 206] on p "In class" at bounding box center [635, 206] width 111 height 7
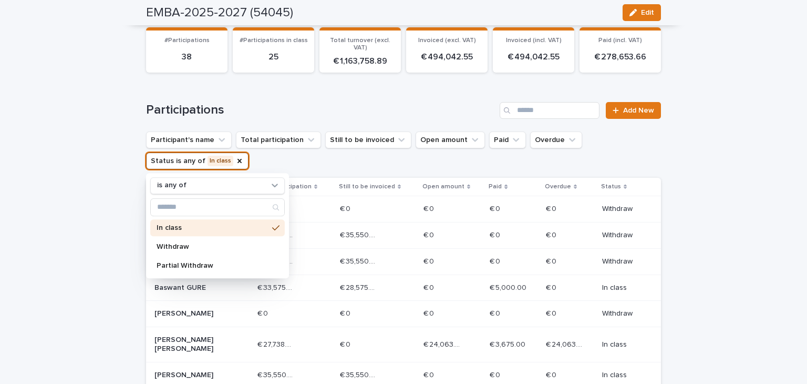
scroll to position [116, 0]
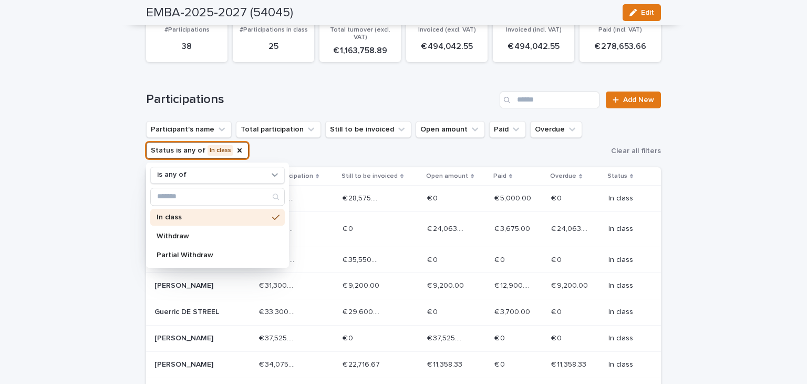
click at [714, 190] on div "Loading... Saving… Loading... Saving… EMBA-2025-2027 (54045) Edit EMBA-2025-202…" at bounding box center [403, 363] width 807 height 888
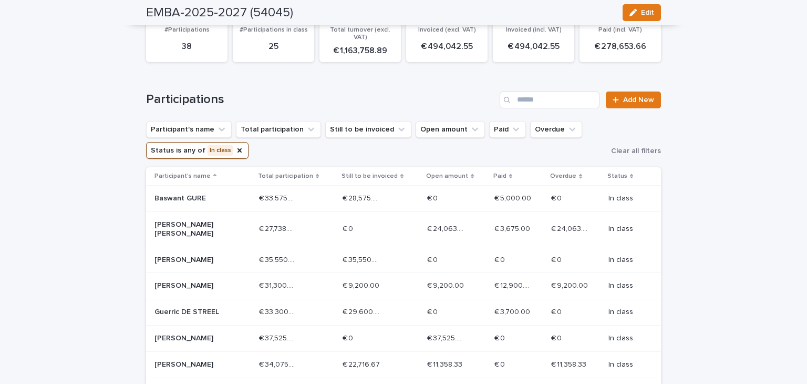
click at [393, 254] on div "€ 35,550.00 € 35,550.00" at bounding box center [381, 259] width 76 height 17
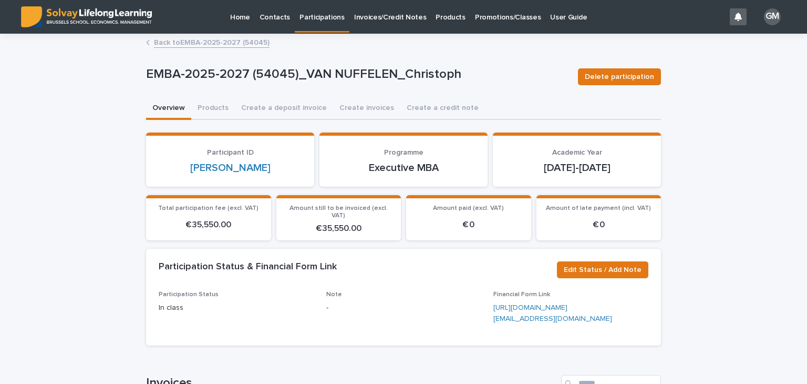
click at [205, 44] on link "Back to EMBA-2025-2027 (54045)" at bounding box center [212, 42] width 116 height 12
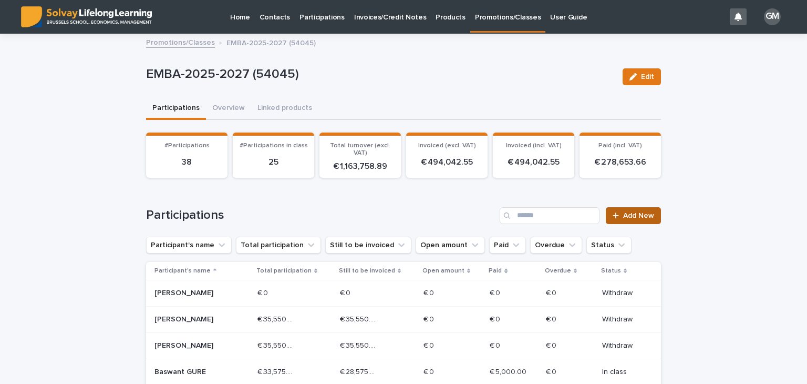
click at [628, 213] on span "Add New" at bounding box center [638, 215] width 31 height 7
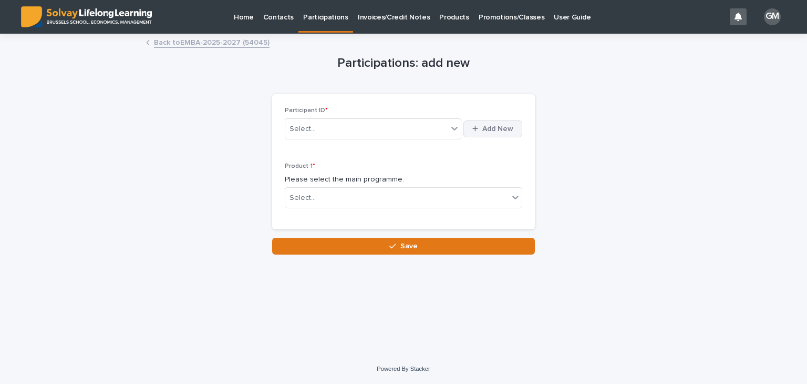
click at [490, 128] on span "Add New" at bounding box center [497, 128] width 31 height 7
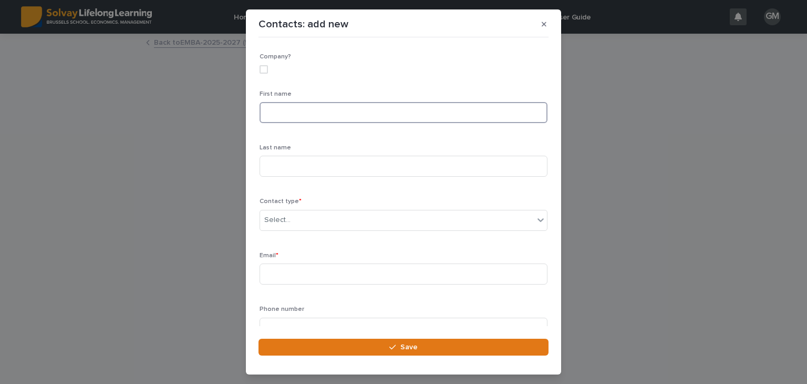
click at [292, 107] on input at bounding box center [404, 112] width 288 height 21
type input "*****"
type input "****"
click at [310, 221] on div "Select..." at bounding box center [397, 219] width 274 height 17
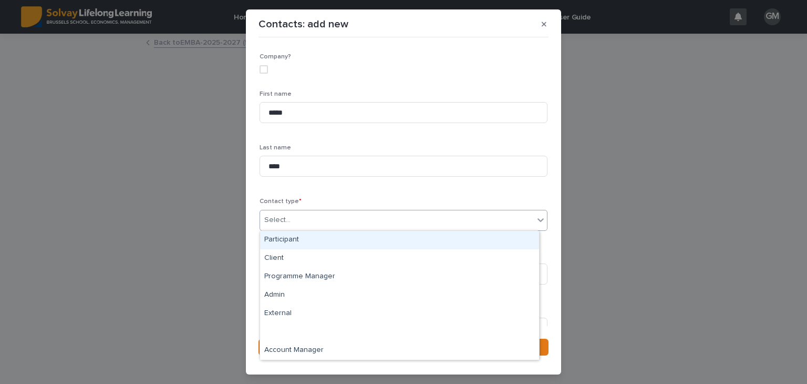
click at [304, 244] on div "Participant" at bounding box center [399, 240] width 279 height 18
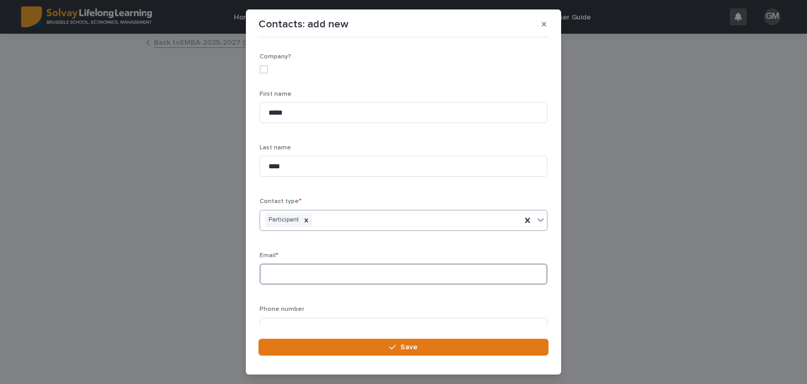
click at [292, 279] on input at bounding box center [404, 273] width 288 height 21
paste input "**********"
type input "**********"
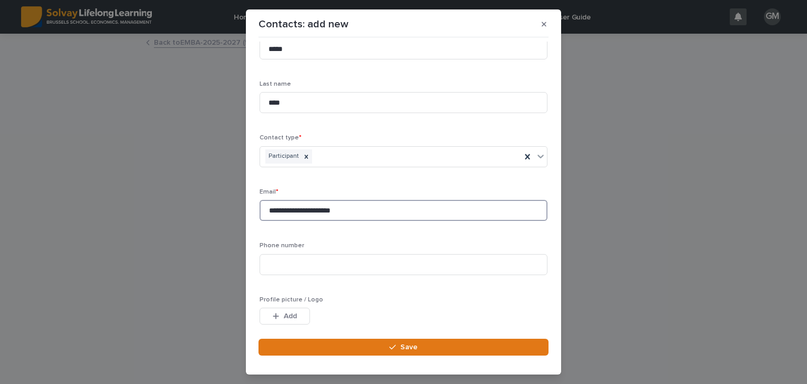
scroll to position [105, 0]
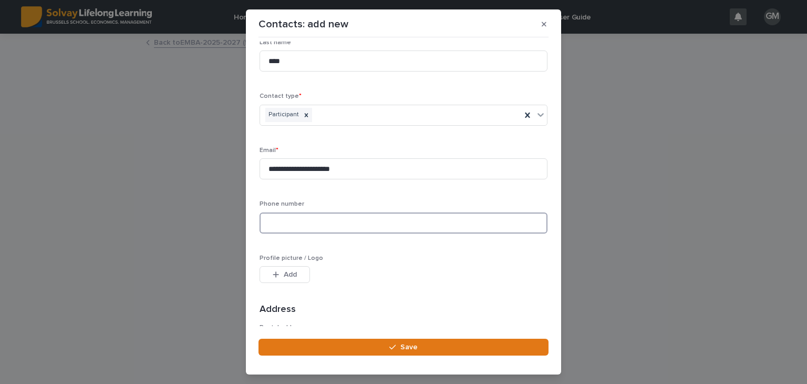
click at [321, 215] on input at bounding box center [404, 222] width 288 height 21
paste input "**********"
click at [313, 220] on input "**********" at bounding box center [404, 222] width 288 height 21
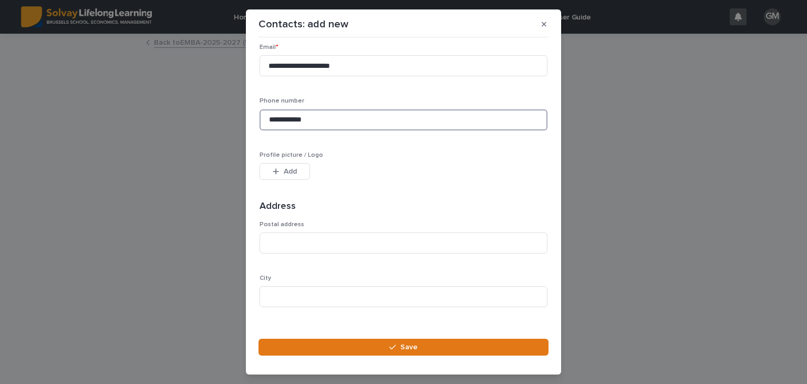
scroll to position [210, 0]
type input "**********"
click at [323, 245] on input at bounding box center [404, 240] width 288 height 21
paste input "**********"
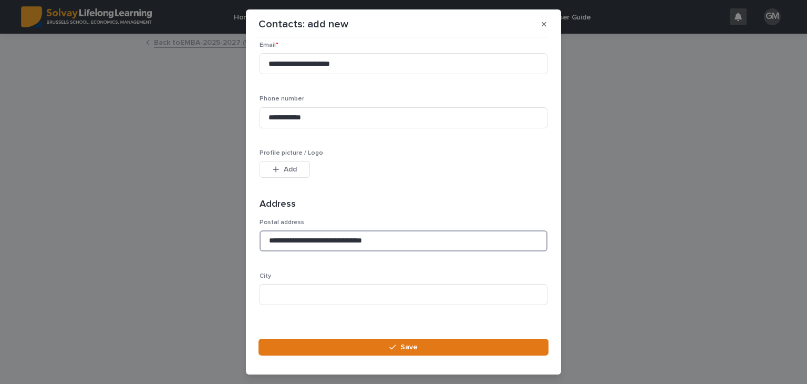
drag, startPoint x: 397, startPoint y: 239, endPoint x: 361, endPoint y: 244, distance: 36.1
click at [361, 244] on input "**********" at bounding box center [404, 240] width 288 height 21
type input "**********"
paste input "*********"
type input "*********"
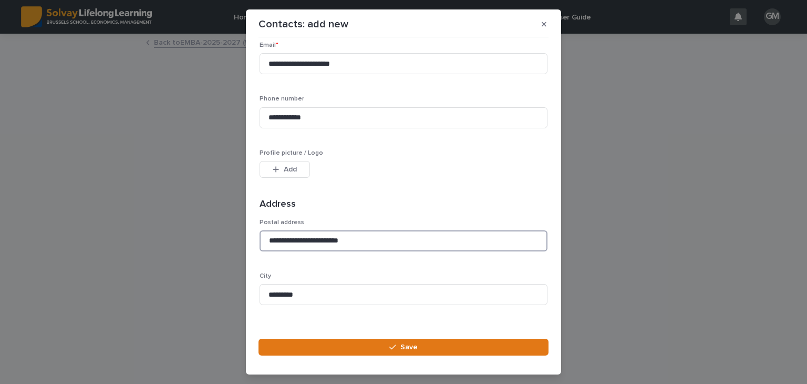
click at [361, 234] on input "**********" at bounding box center [404, 240] width 288 height 21
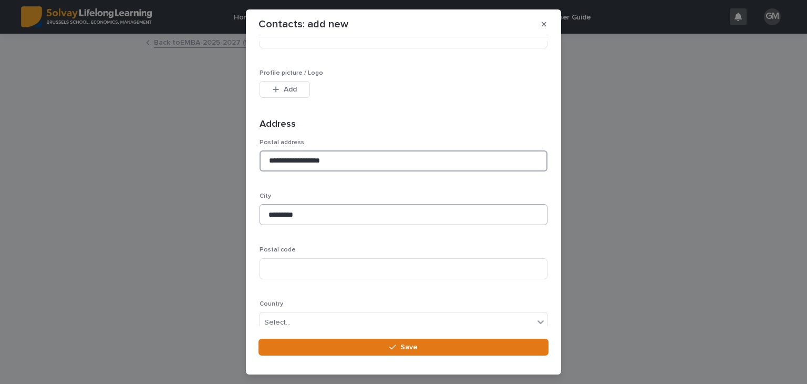
scroll to position [315, 0]
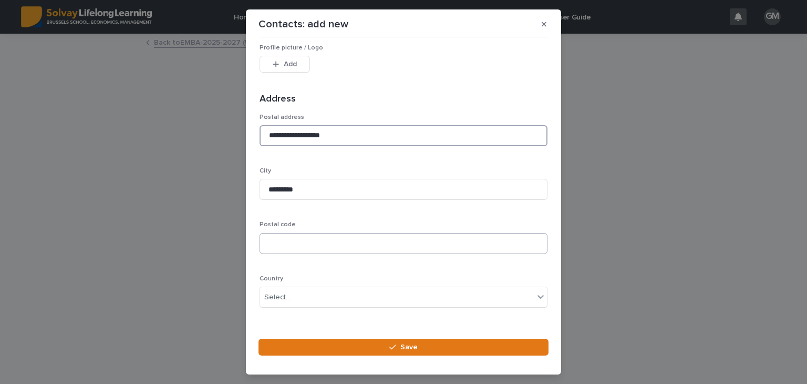
type input "**********"
click at [349, 241] on input at bounding box center [404, 243] width 288 height 21
type input "****"
click at [325, 304] on div "Select..." at bounding box center [397, 296] width 274 height 17
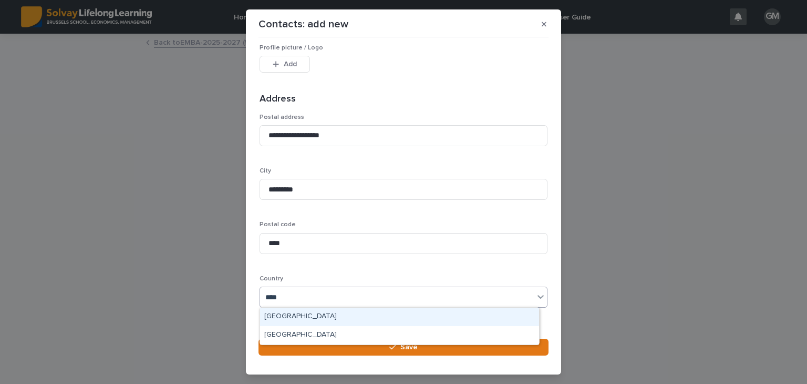
type input "*****"
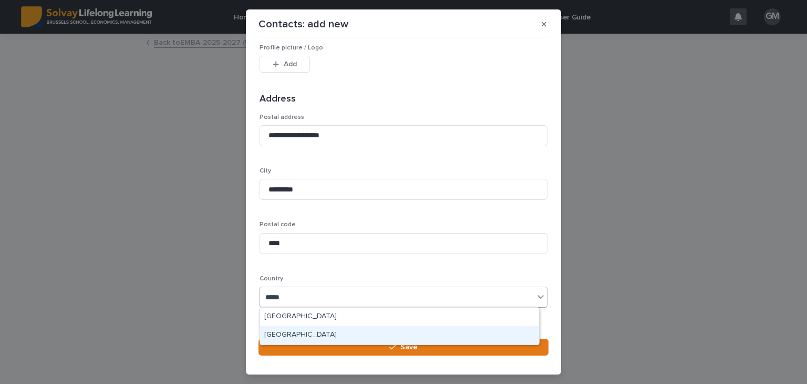
click at [315, 335] on div "[GEOGRAPHIC_DATA]" at bounding box center [399, 335] width 279 height 18
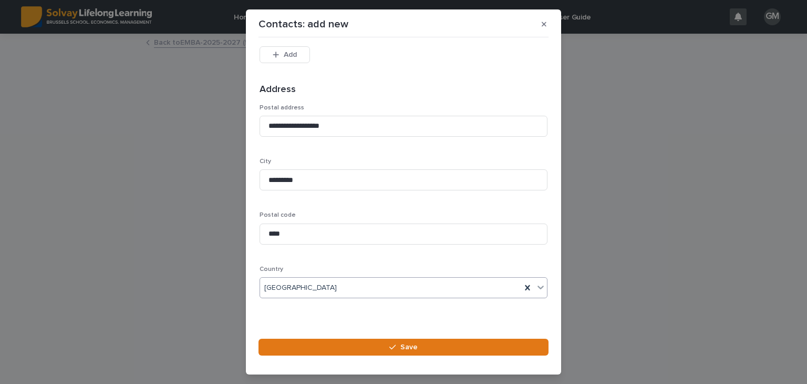
scroll to position [329, 0]
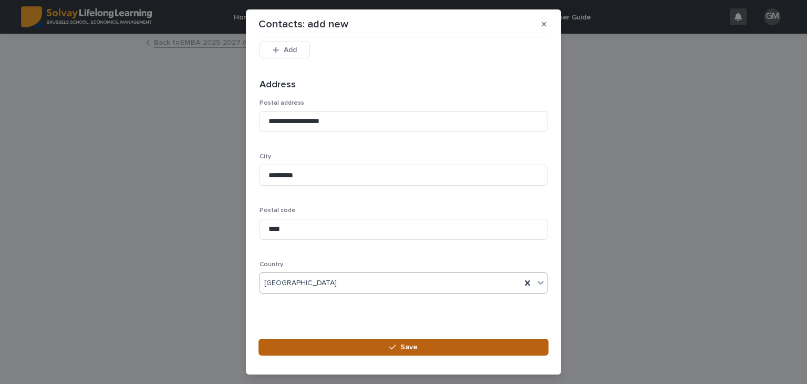
click at [380, 345] on button "Save" at bounding box center [403, 346] width 290 height 17
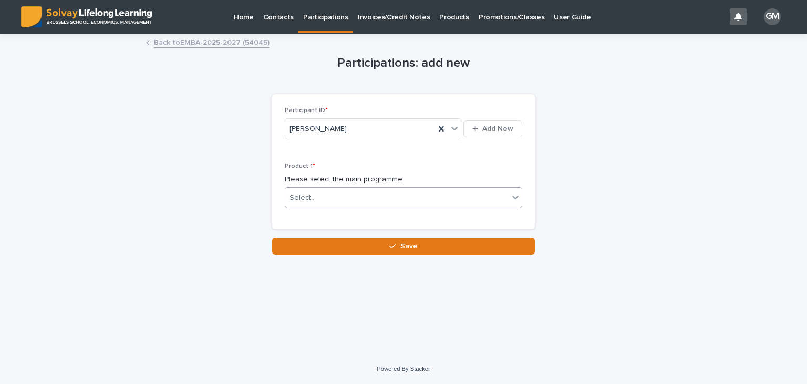
click at [388, 202] on div "Select..." at bounding box center [396, 197] width 223 height 17
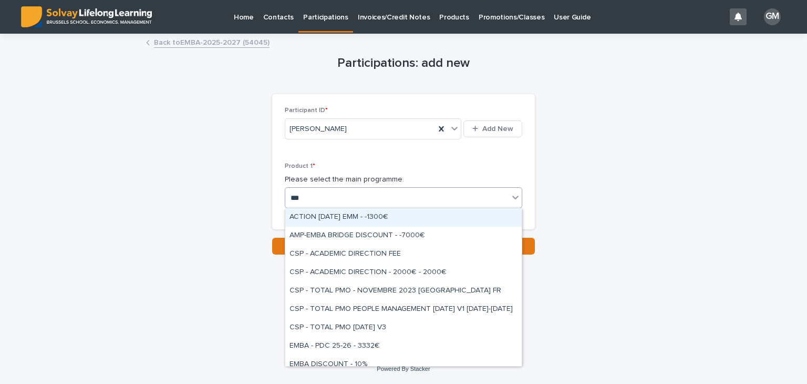
type input "****"
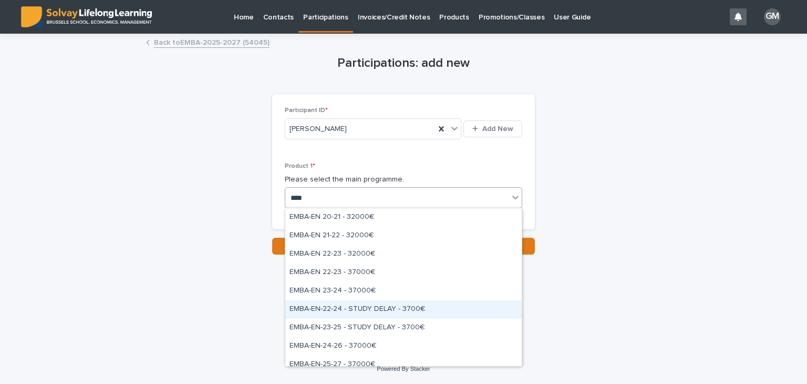
scroll to position [420, 0]
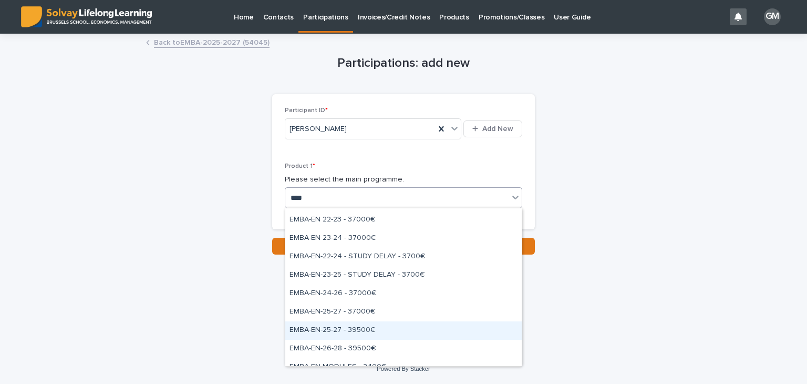
click at [336, 335] on div "EMBA-EN-25-27 - 39500€" at bounding box center [403, 330] width 236 height 18
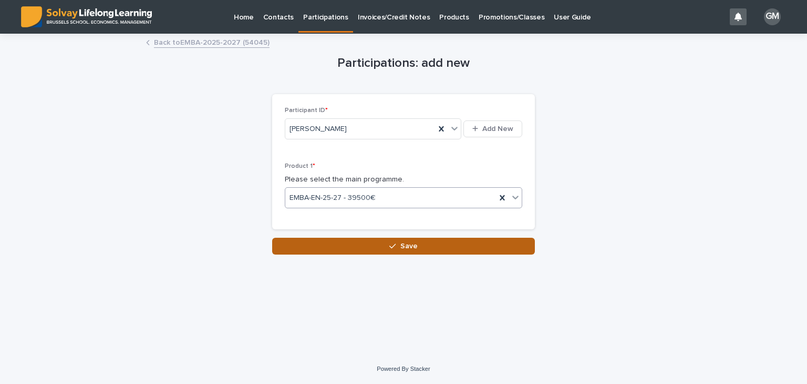
click at [381, 243] on button "Save" at bounding box center [403, 245] width 263 height 17
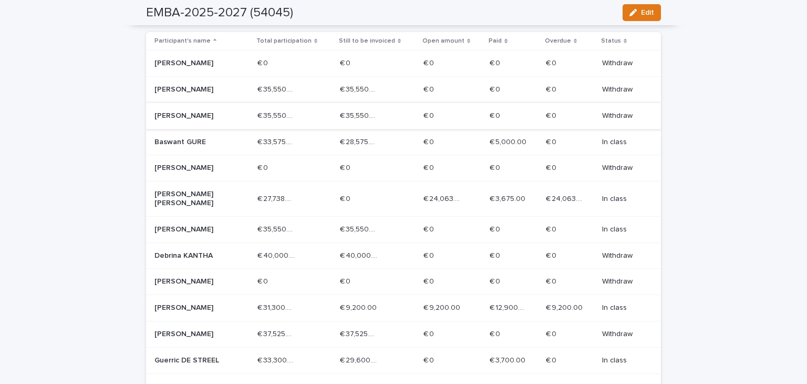
scroll to position [177, 0]
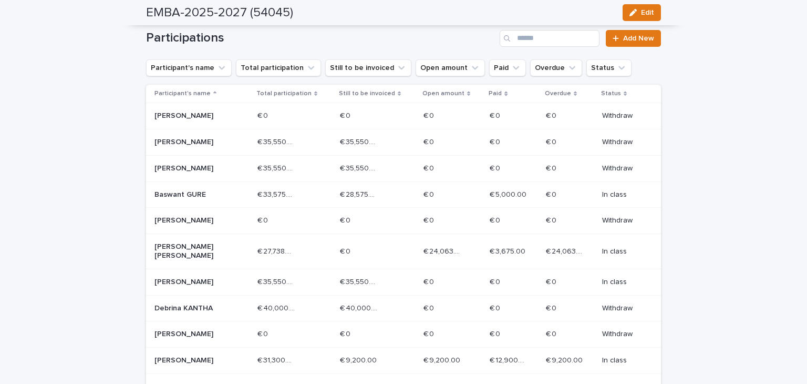
click at [380, 193] on div "€ 28,575.00 € 28,575.00" at bounding box center [377, 194] width 75 height 17
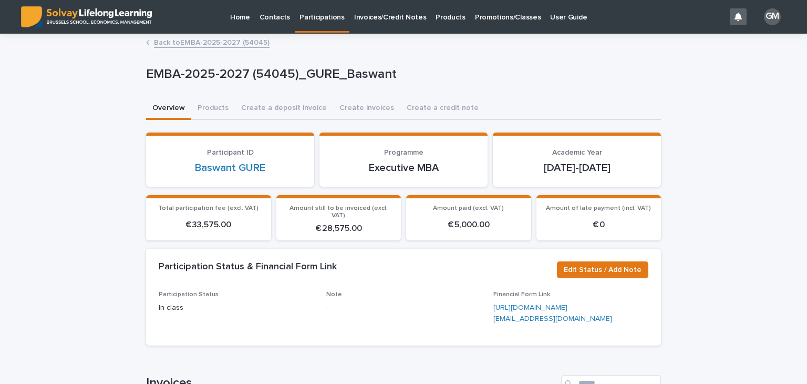
click at [189, 43] on link "Back to EMBA-2025-2027 (54045)" at bounding box center [212, 42] width 116 height 12
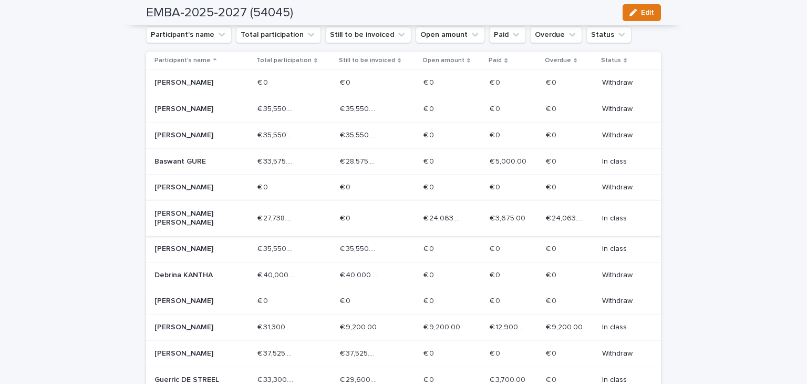
scroll to position [315, 0]
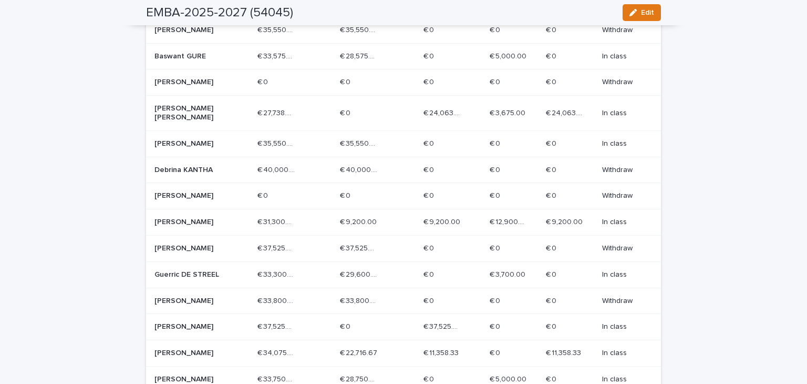
click at [360, 271] on p "€ 29,600.00" at bounding box center [359, 273] width 39 height 11
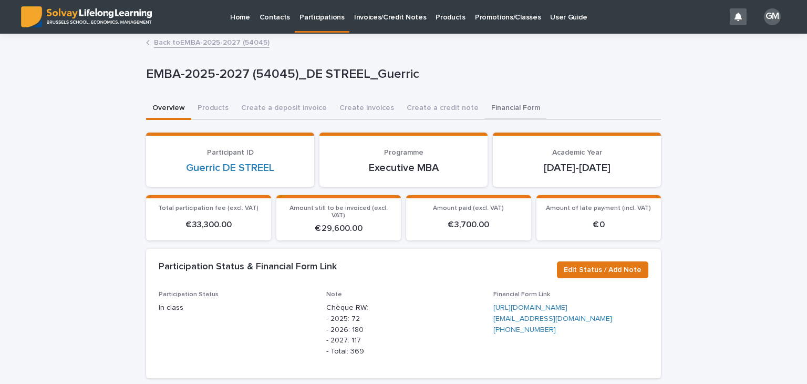
click at [488, 106] on button "Financial Form" at bounding box center [515, 109] width 61 height 22
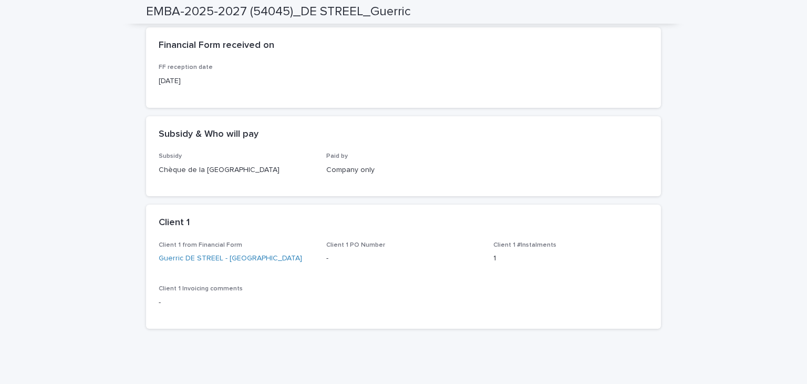
scroll to position [53, 0]
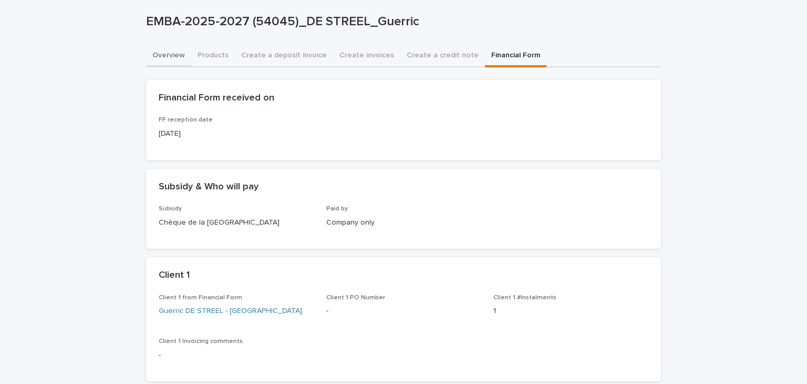
click at [171, 63] on div "Overview Products Create a deposit invoice Create invoices Create a credit note…" at bounding box center [403, 217] width 515 height 345
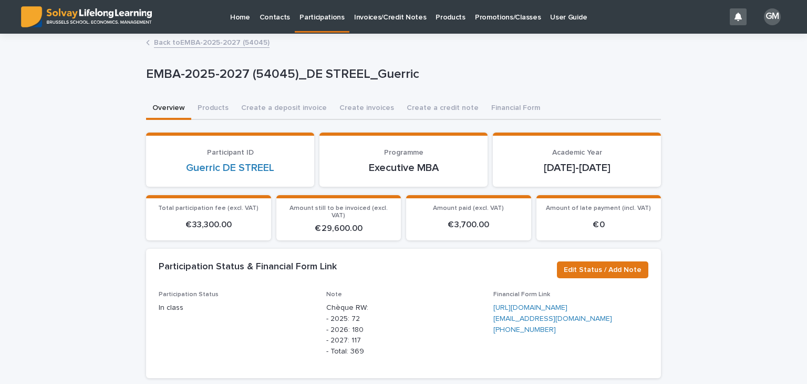
click at [183, 40] on link "Back to EMBA-2025-2027 (54045)" at bounding box center [212, 42] width 116 height 12
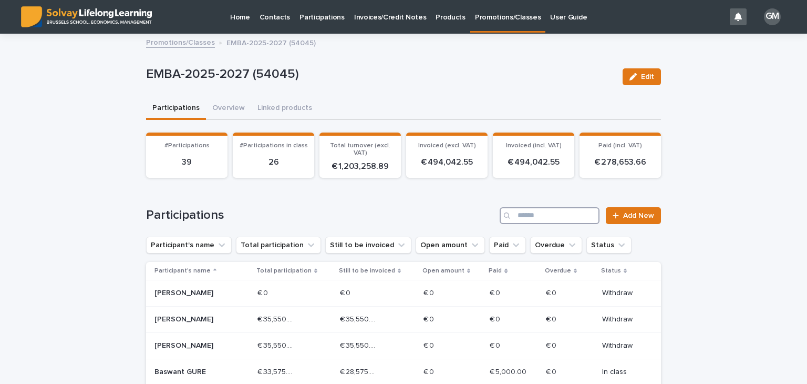
click at [538, 217] on input "Search" at bounding box center [550, 215] width 100 height 17
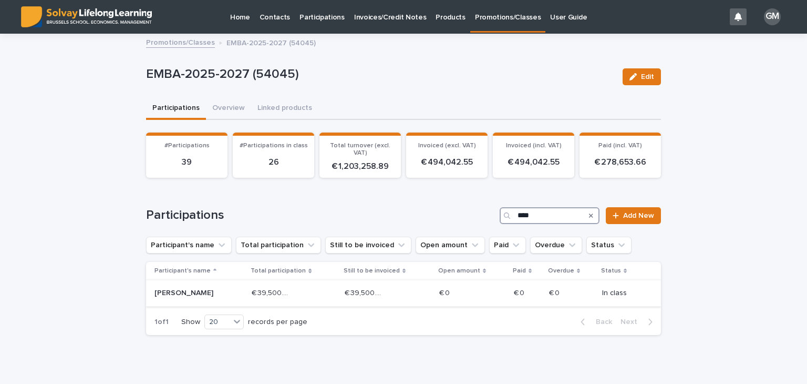
type input "****"
click at [217, 294] on p "[PERSON_NAME]" at bounding box center [191, 292] width 75 height 9
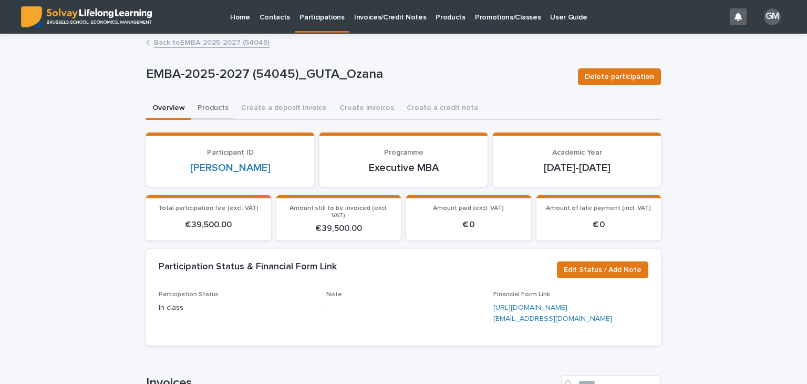
click at [200, 112] on button "Products" at bounding box center [213, 109] width 44 height 22
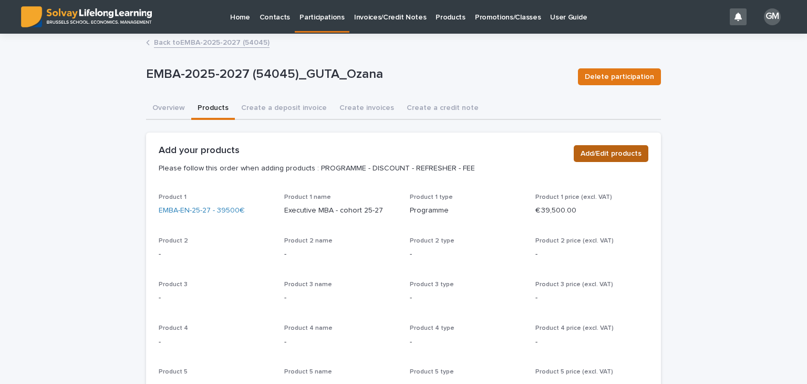
click at [609, 156] on span "Add/Edit products" at bounding box center [611, 153] width 61 height 11
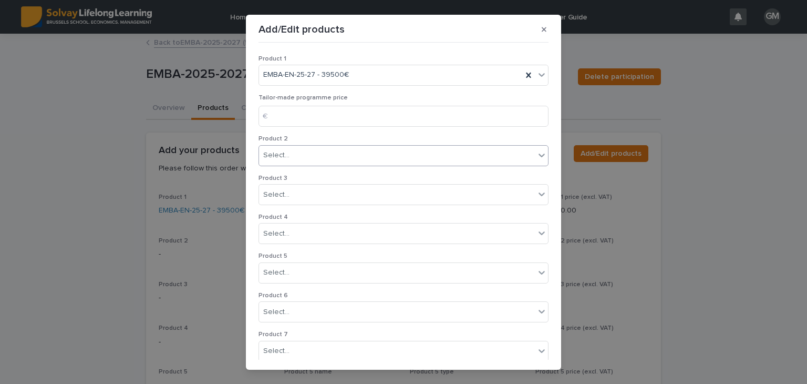
click at [298, 149] on div "Select..." at bounding box center [397, 155] width 276 height 17
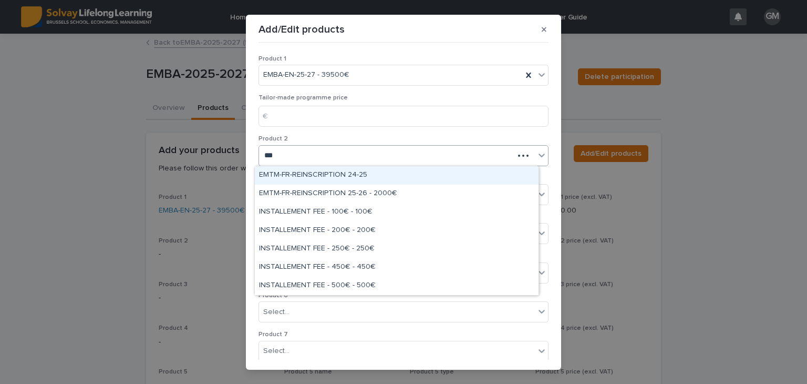
type input "****"
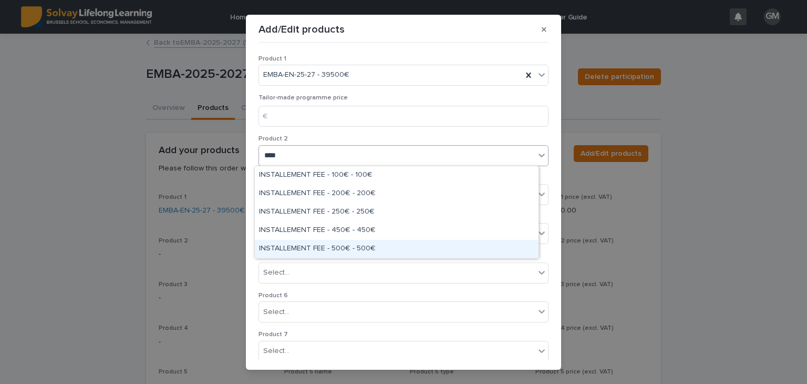
click at [361, 244] on div "INSTALLEMENT FEE - 500€ - 500€" at bounding box center [397, 249] width 284 height 18
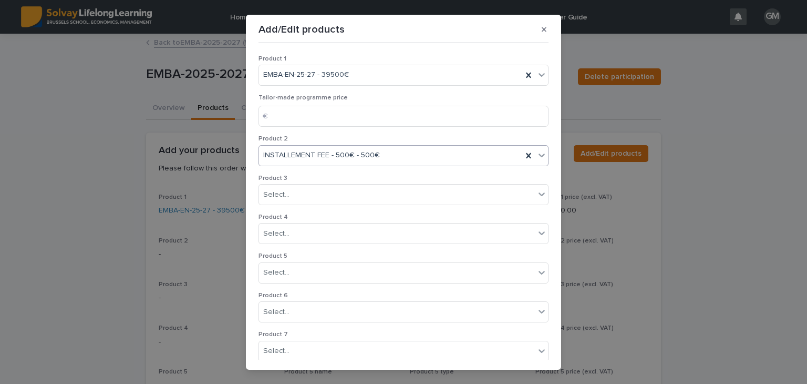
scroll to position [201, 0]
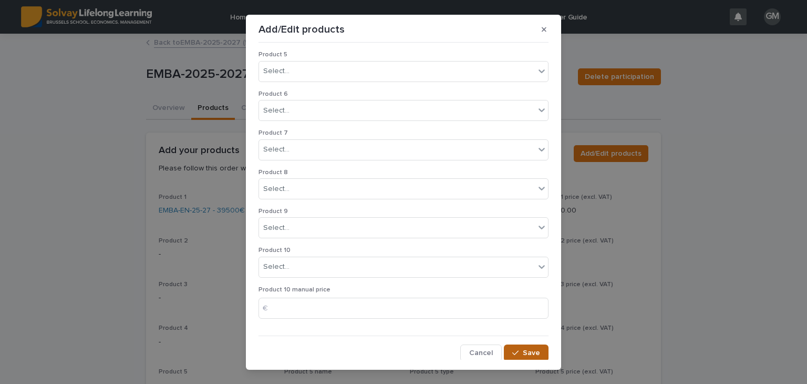
click at [523, 349] on span "Save" at bounding box center [531, 352] width 17 height 7
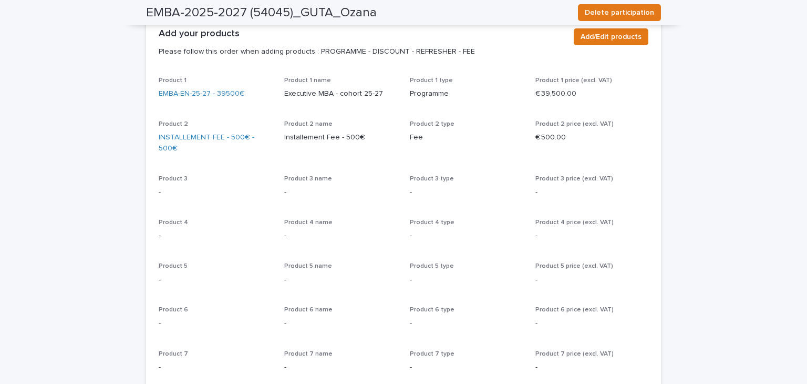
scroll to position [0, 0]
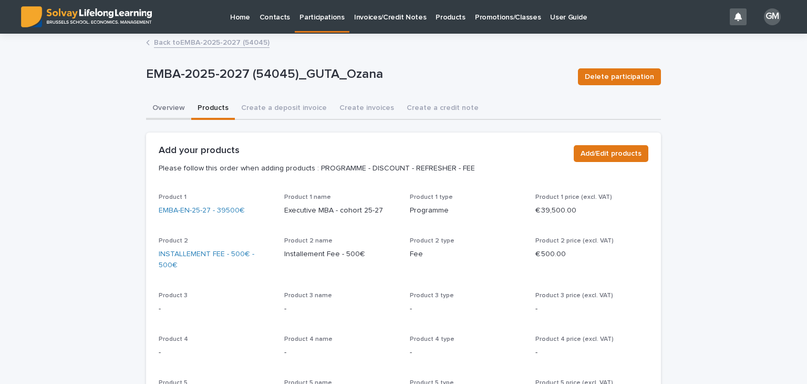
click at [172, 106] on button "Overview" at bounding box center [168, 109] width 45 height 22
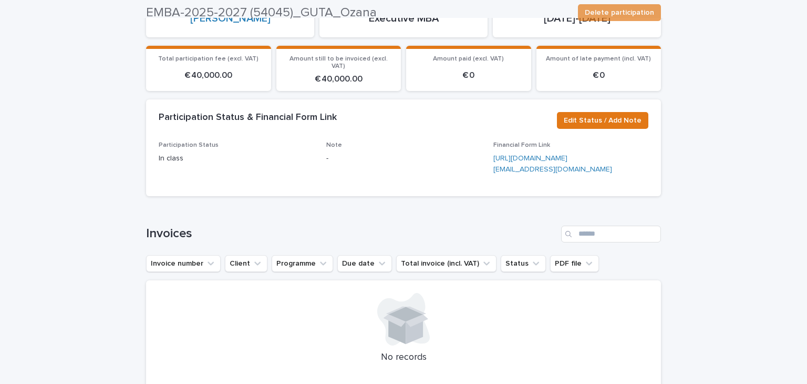
scroll to position [153, 0]
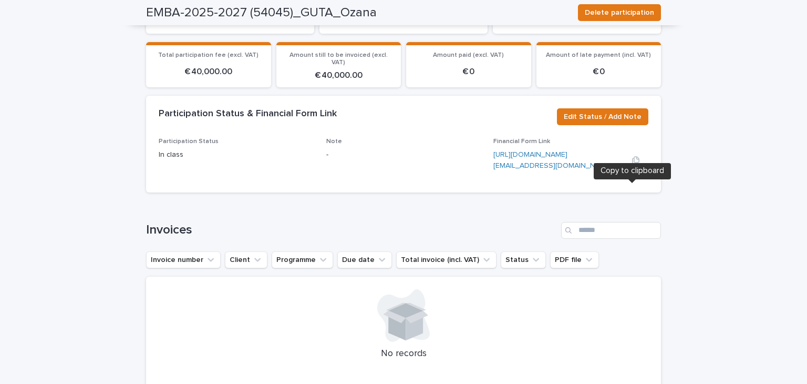
click at [631, 164] on icon "button" at bounding box center [635, 160] width 8 height 8
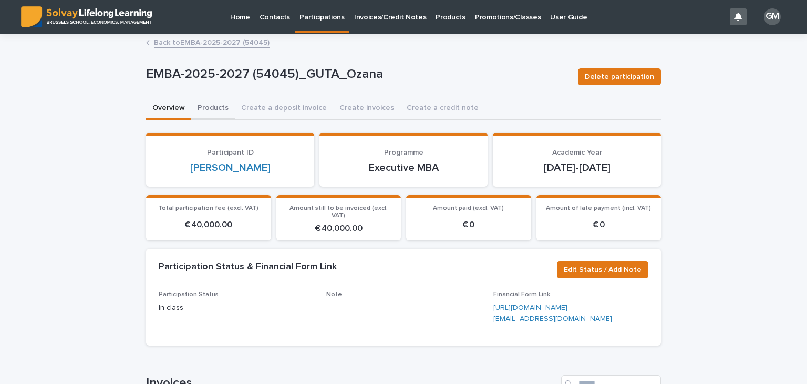
click at [211, 103] on button "Products" at bounding box center [213, 109] width 44 height 22
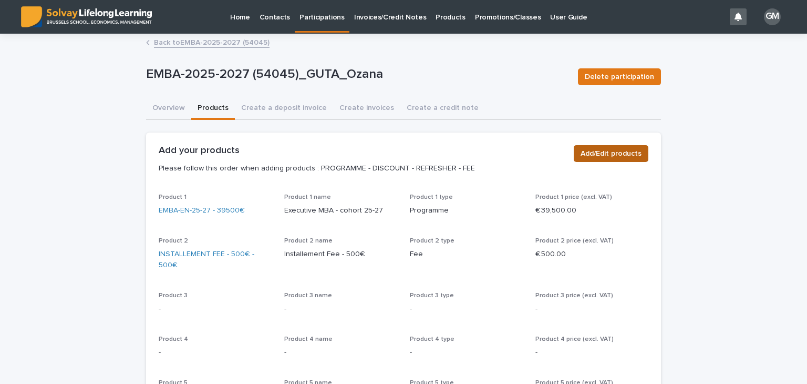
click at [594, 145] on button "Add/Edit products" at bounding box center [611, 153] width 75 height 17
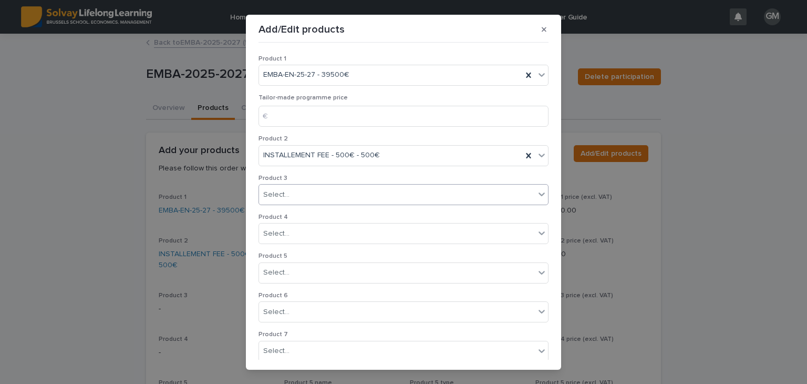
click at [310, 194] on div "Select..." at bounding box center [397, 194] width 276 height 17
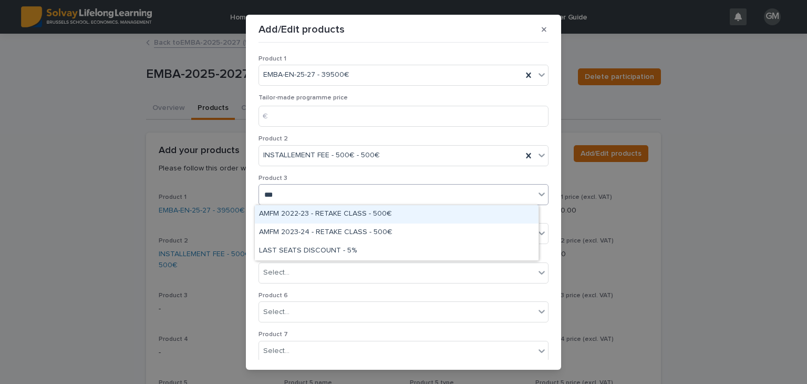
type input "****"
click at [336, 208] on div "LAST SEATS DISCOUNT - 5%" at bounding box center [397, 214] width 284 height 18
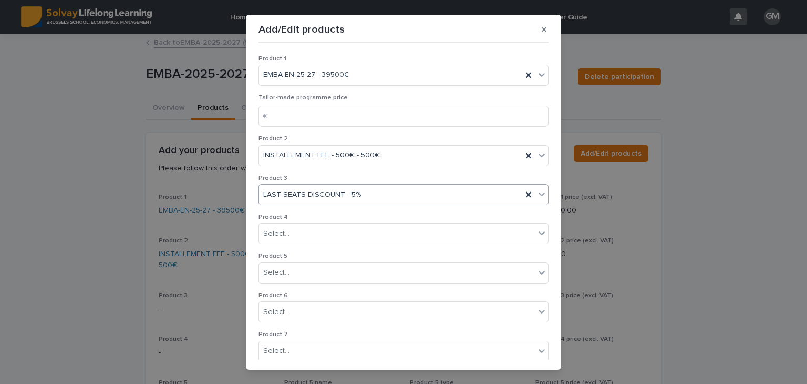
scroll to position [201, 0]
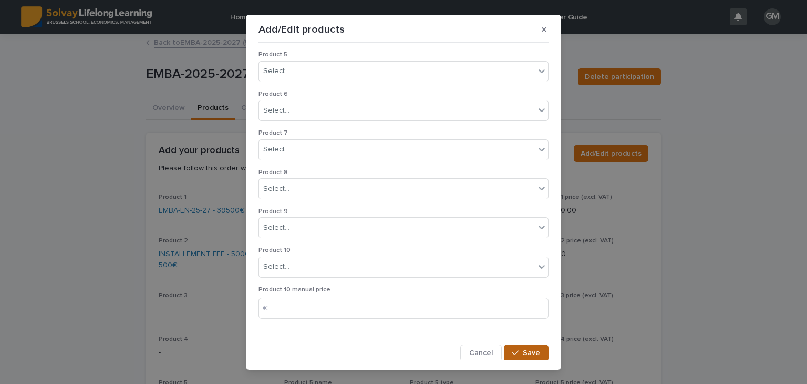
click at [523, 353] on span "Save" at bounding box center [531, 352] width 17 height 7
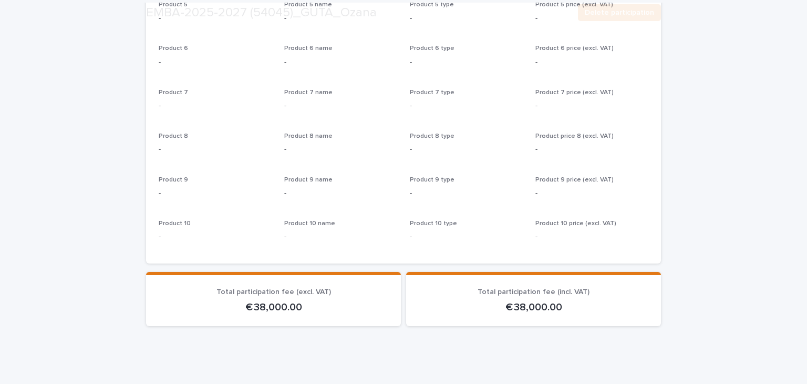
scroll to position [410, 0]
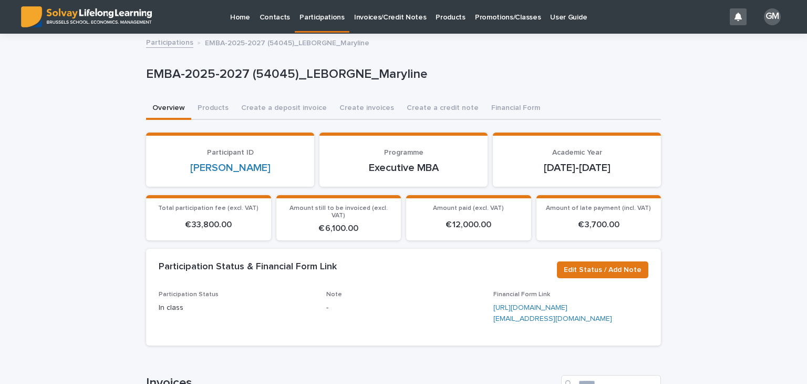
click at [318, 18] on p "Participations" at bounding box center [321, 11] width 45 height 22
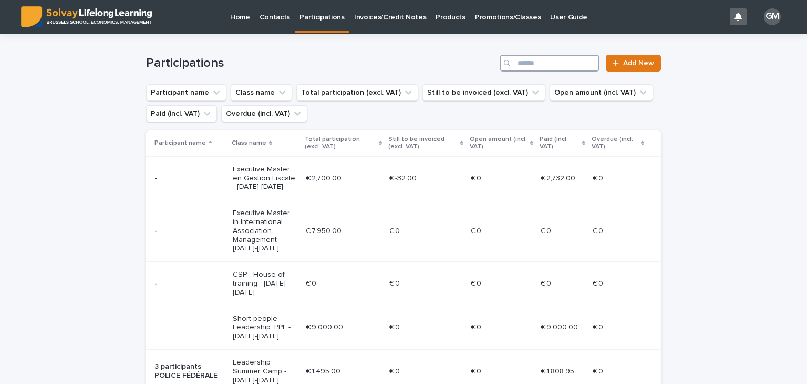
click at [529, 56] on input "Search" at bounding box center [550, 63] width 100 height 17
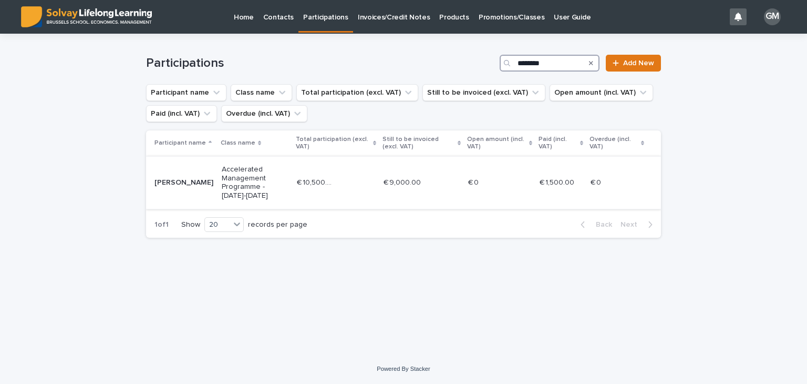
type input "********"
click at [331, 166] on td "€ 10,500.00 € 10,500.00" at bounding box center [336, 182] width 87 height 53
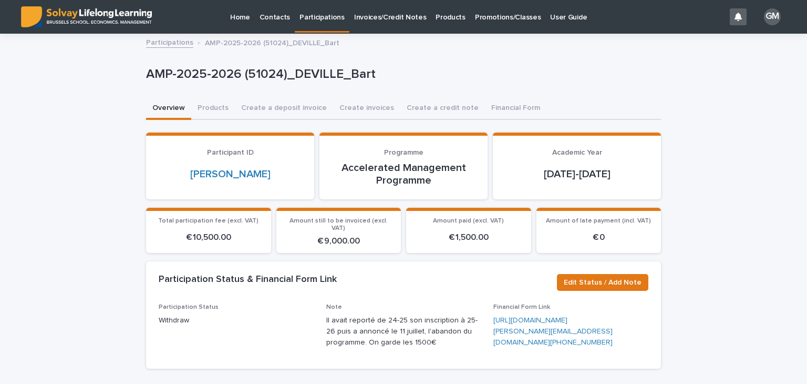
drag, startPoint x: 429, startPoint y: 335, endPoint x: 317, endPoint y: 314, distance: 113.4
click at [317, 314] on div "Participation Status Withdraw Note Il avait reporté de 24-25 son inscription à …" at bounding box center [404, 329] width 490 height 53
copy p "Il avait reporté de 24-25 son inscription à 25-26 puis a annoncé le 11 juillet,…"
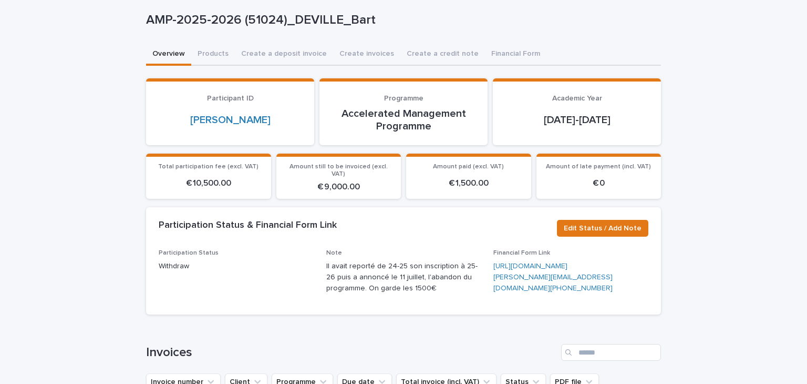
scroll to position [55, 0]
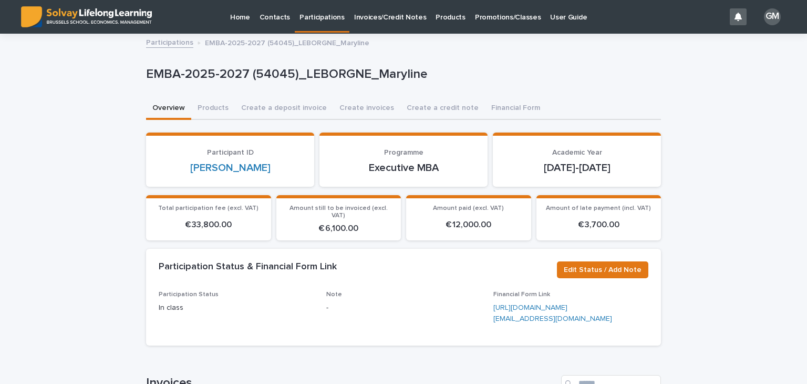
click at [481, 13] on p "Promotions/Classes" at bounding box center [508, 11] width 66 height 22
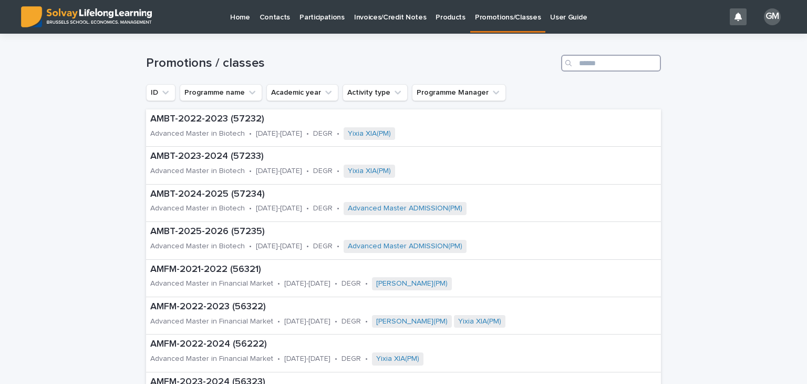
click at [596, 68] on input "Search" at bounding box center [611, 63] width 100 height 17
type input "****"
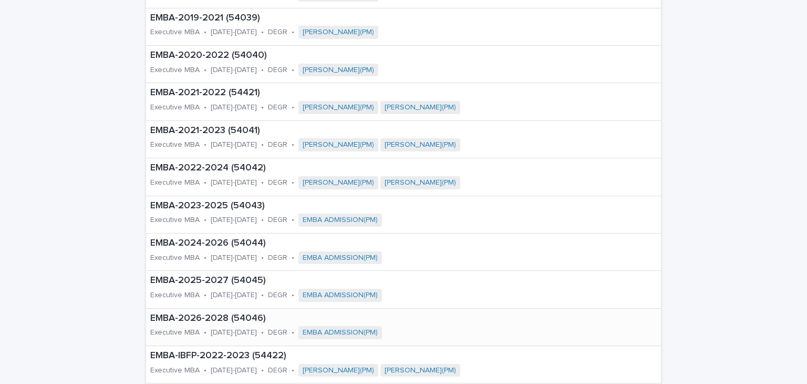
scroll to position [256, 0]
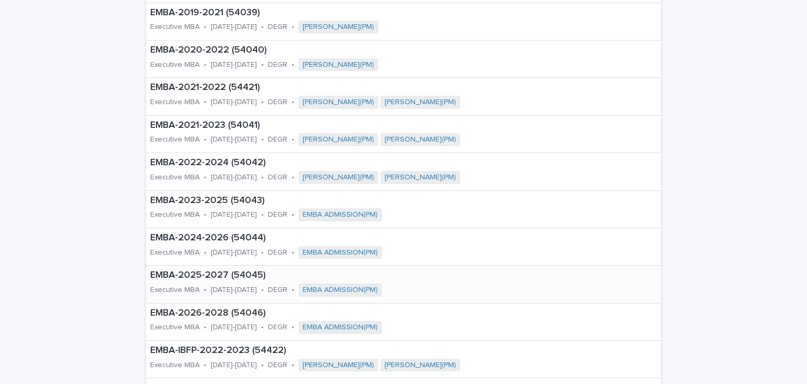
click at [189, 285] on p "Executive MBA" at bounding box center [174, 289] width 49 height 9
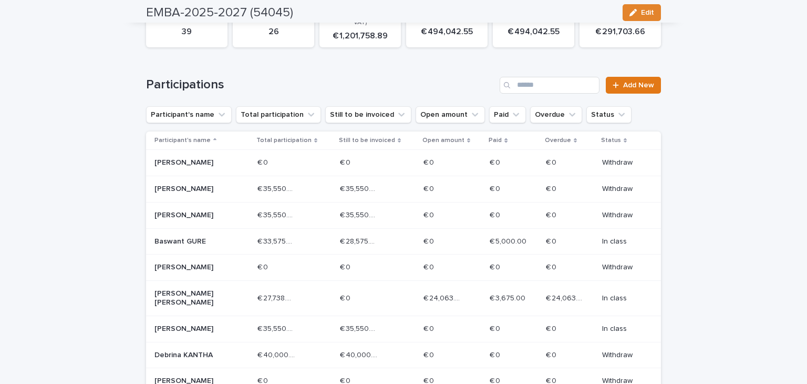
scroll to position [141, 0]
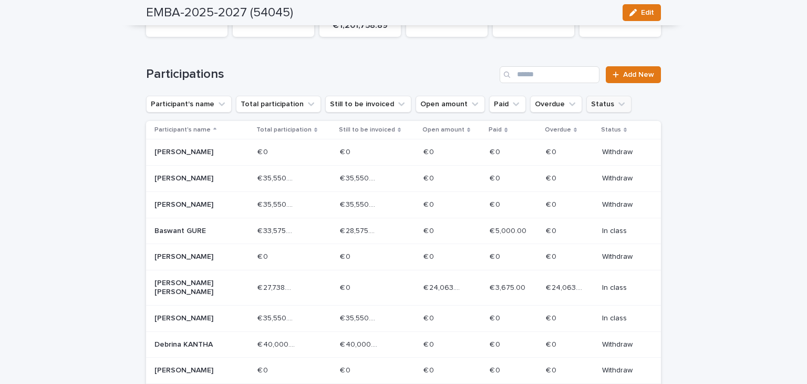
click at [597, 109] on button "Status" at bounding box center [608, 104] width 45 height 17
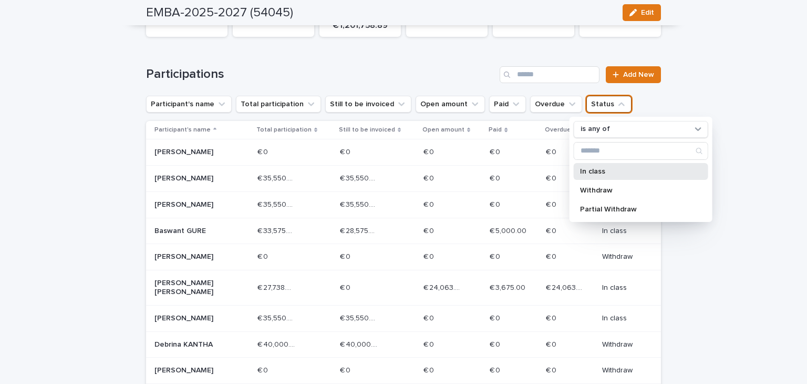
click at [604, 169] on p "In class" at bounding box center [635, 171] width 111 height 7
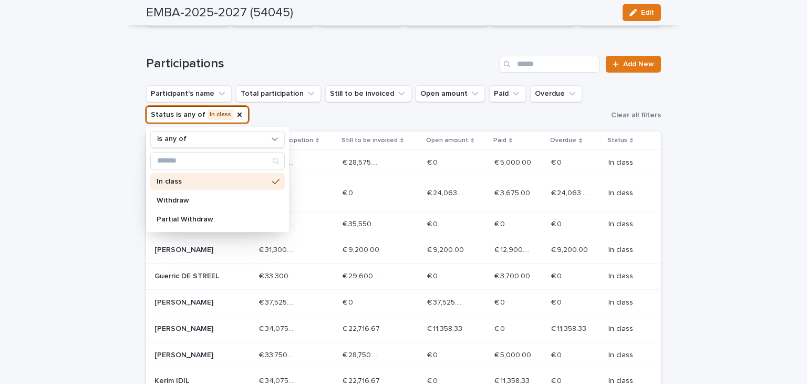
click at [208, 178] on p "In class" at bounding box center [212, 181] width 111 height 7
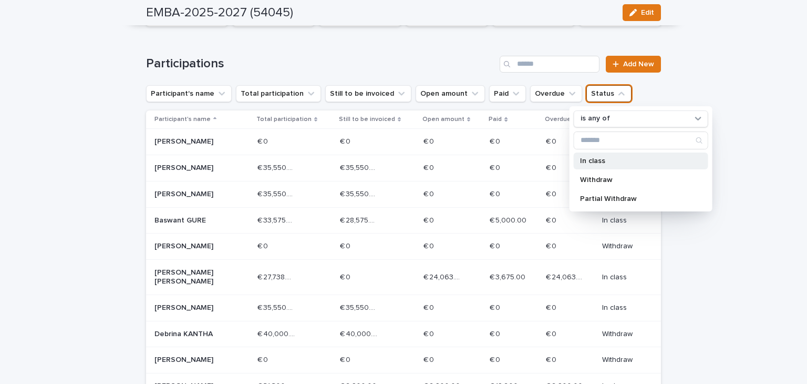
click at [589, 160] on p "In class" at bounding box center [635, 160] width 111 height 7
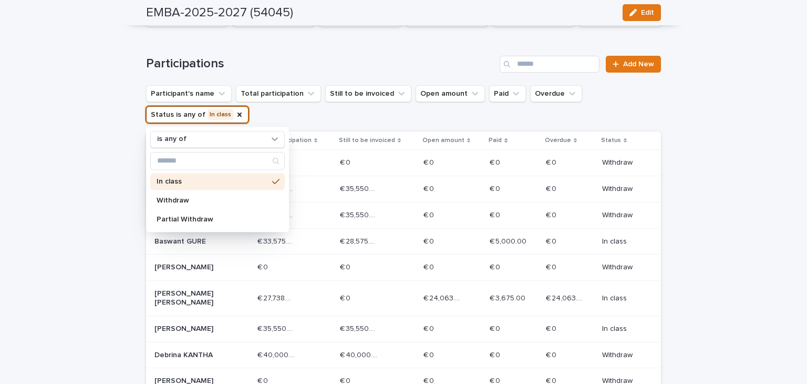
scroll to position [162, 0]
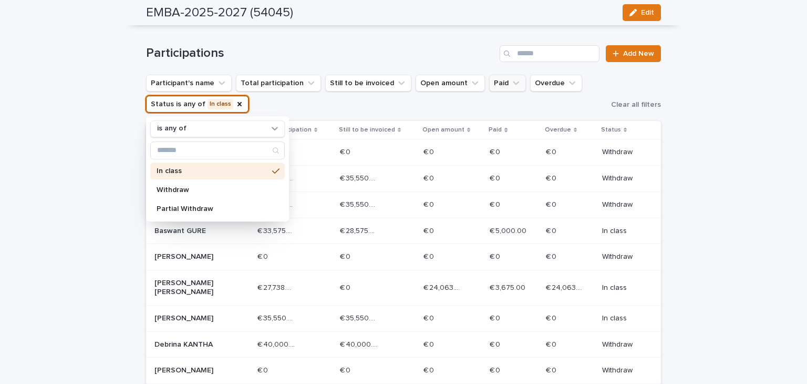
click at [511, 87] on icon "Paid" at bounding box center [516, 83] width 11 height 11
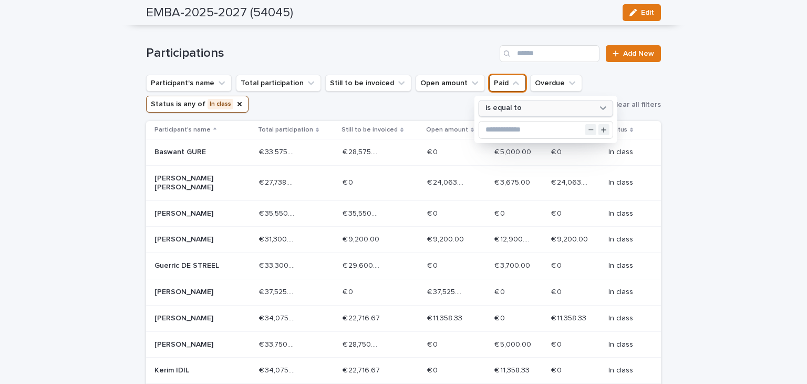
click at [530, 106] on div "is equal to" at bounding box center [539, 107] width 116 height 11
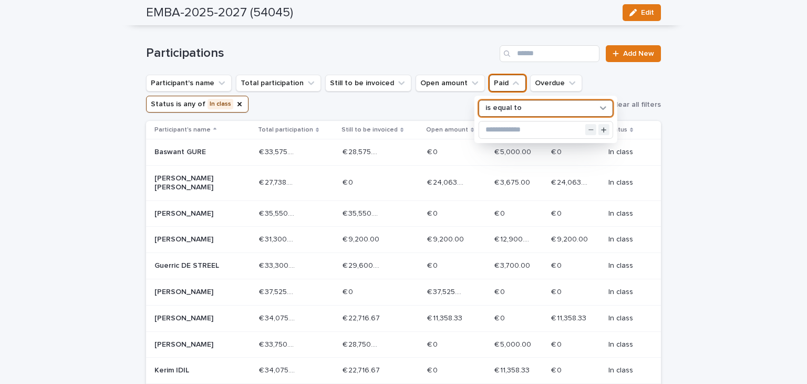
click at [530, 106] on div "is equal to" at bounding box center [539, 107] width 116 height 11
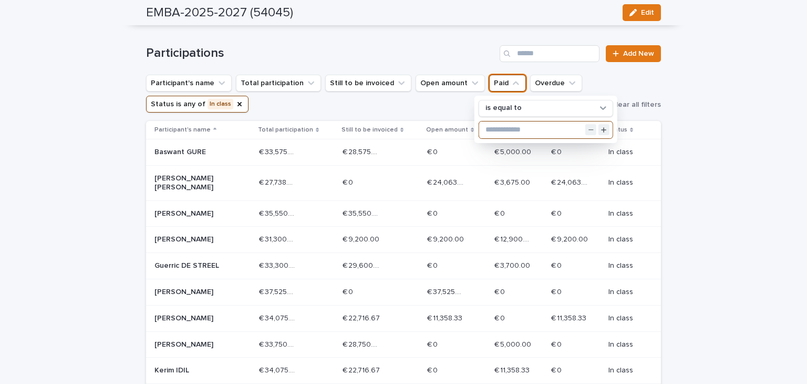
click at [505, 128] on input "text" at bounding box center [545, 129] width 133 height 17
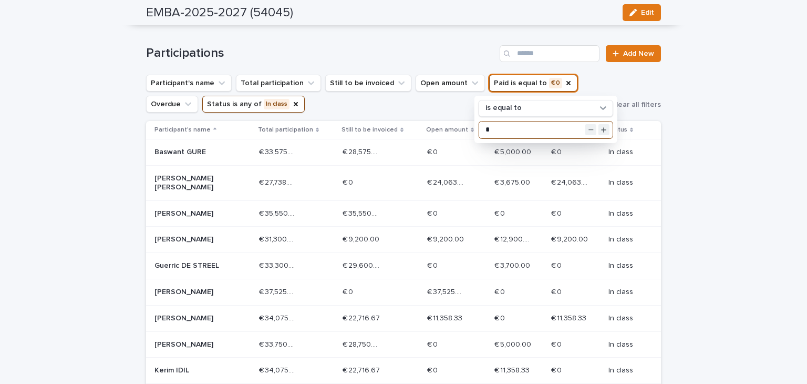
type input "*"
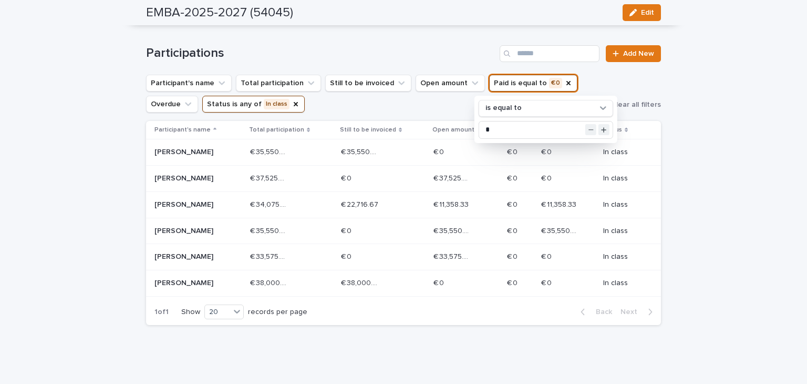
click at [731, 154] on div "Loading... Saving… Loading... Saving… EMBA-2025-2027 (54045) Edit EMBA-2025-202…" at bounding box center [403, 129] width 807 height 513
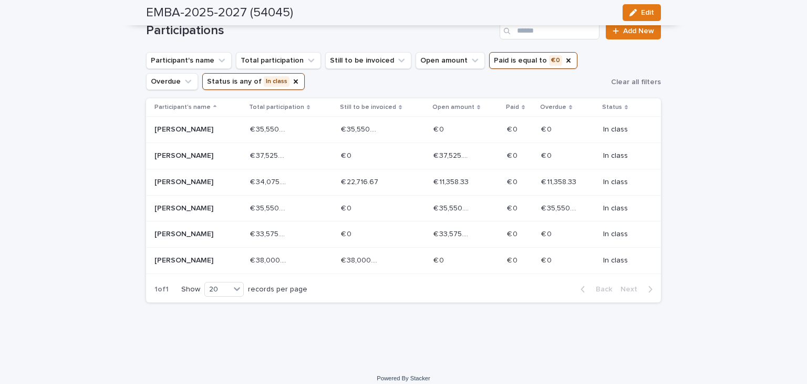
scroll to position [0, 0]
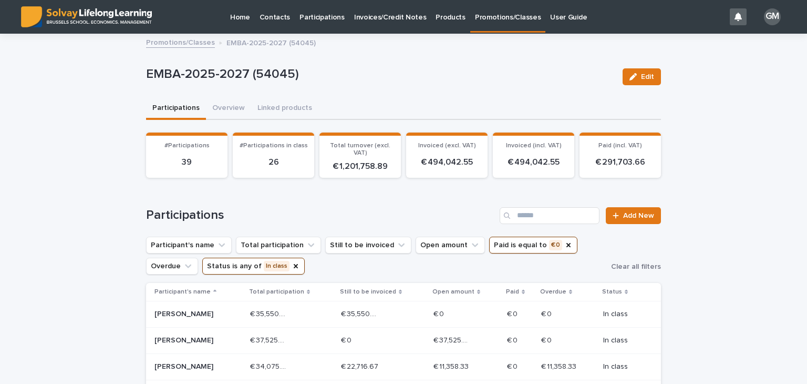
click at [372, 13] on p "Invoices/Credit Notes" at bounding box center [390, 11] width 72 height 22
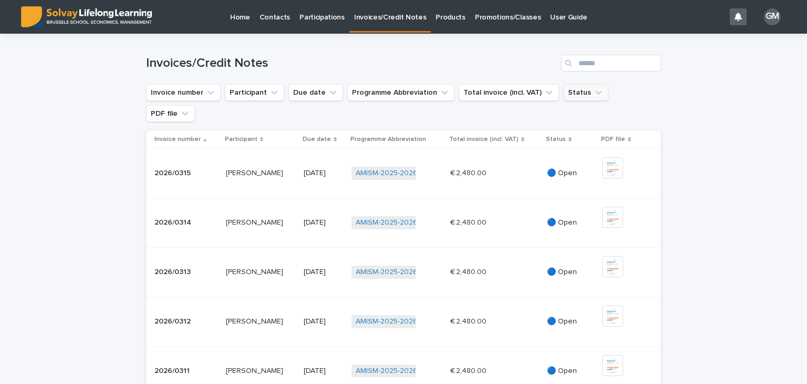
click at [593, 90] on icon "Status" at bounding box center [598, 92] width 11 height 11
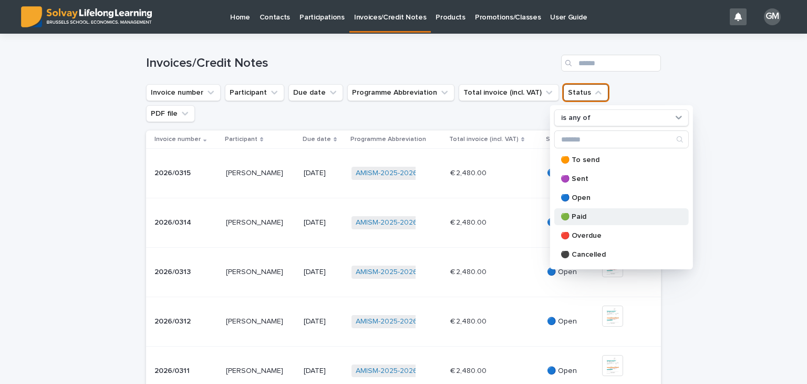
click at [583, 218] on p "🟢 Paid" at bounding box center [616, 216] width 111 height 7
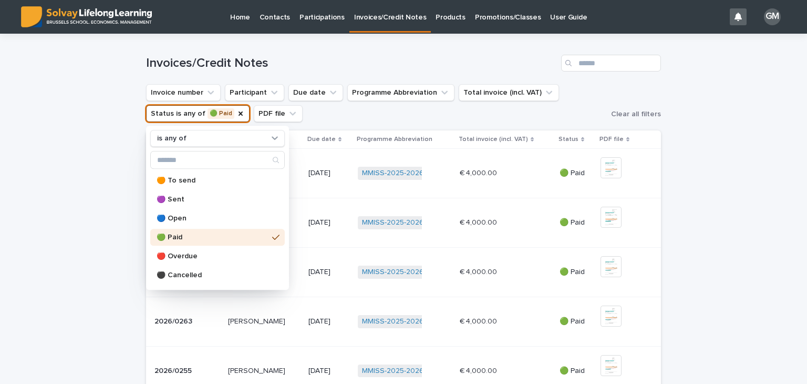
click at [745, 130] on div "Loading... Saving… Loading... Saving… Invoices/Credit Notes Invoice number Part…" at bounding box center [403, 382] width 807 height 697
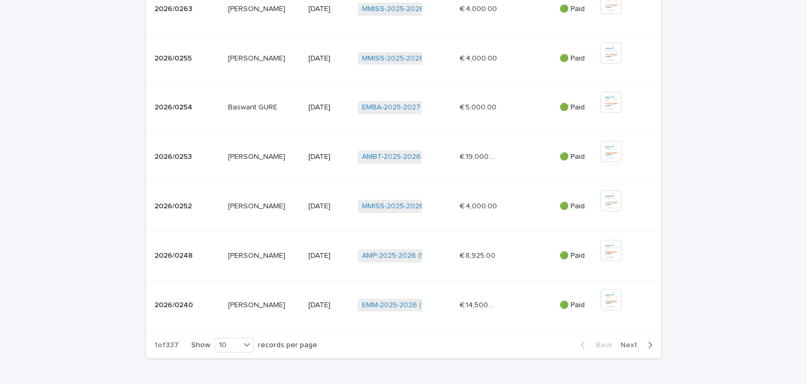
scroll to position [317, 0]
